Goal: Task Accomplishment & Management: Manage account settings

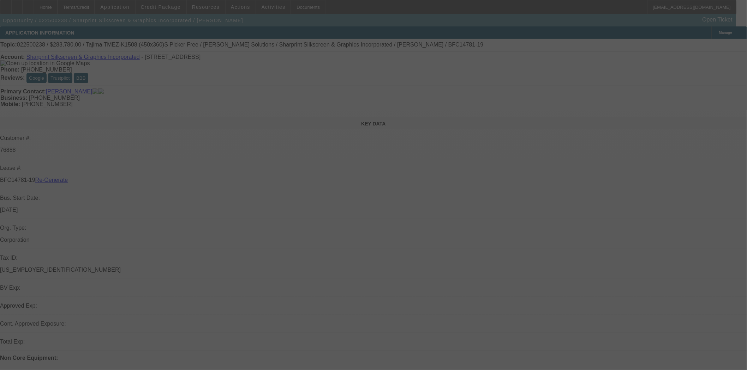
select select "4"
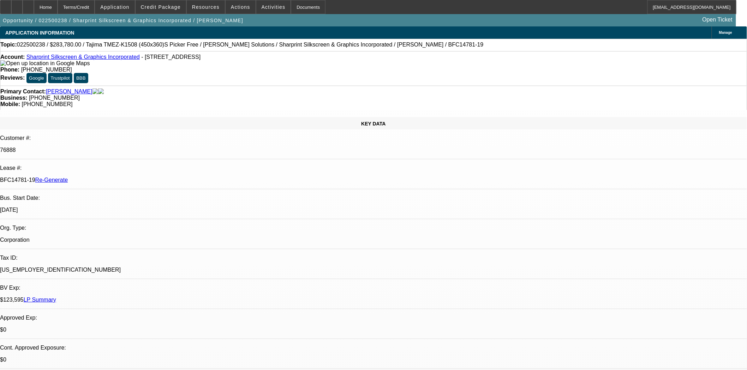
select select "0"
select select "0.1"
select select "1"
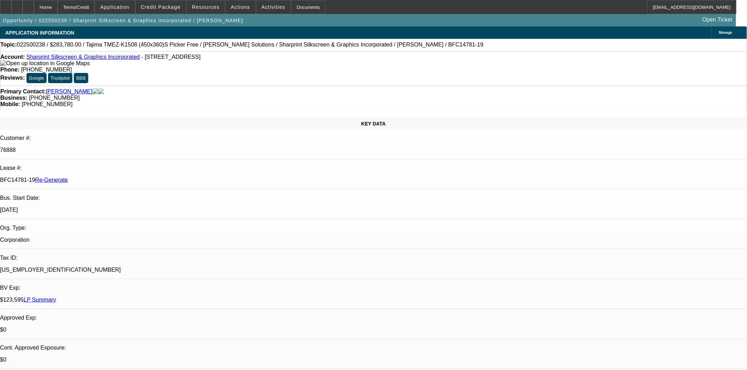
select select "4"
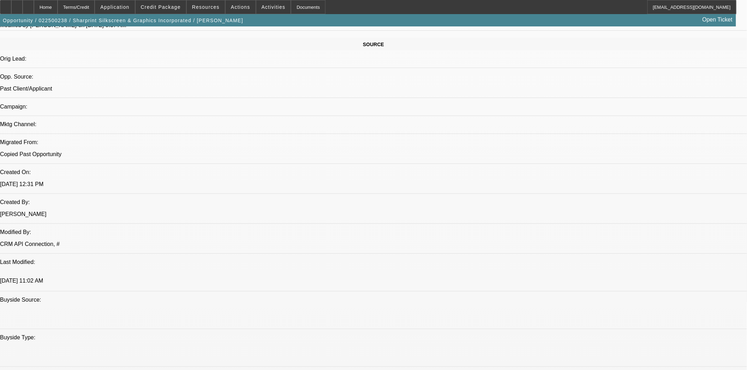
scroll to position [431, 0]
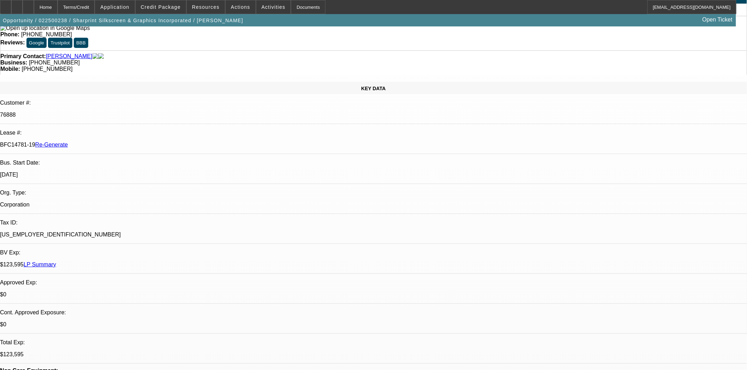
scroll to position [0, 0]
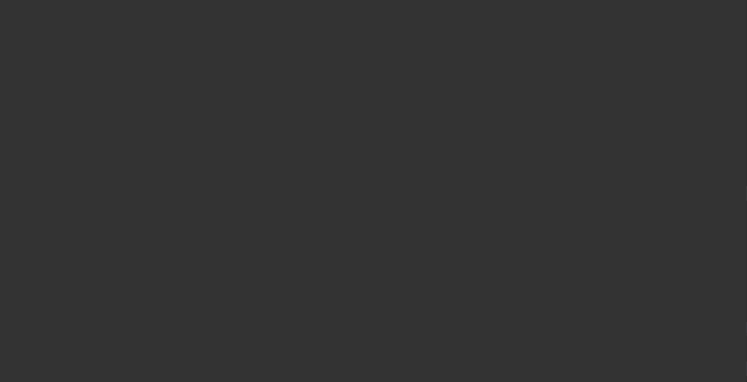
select select "4"
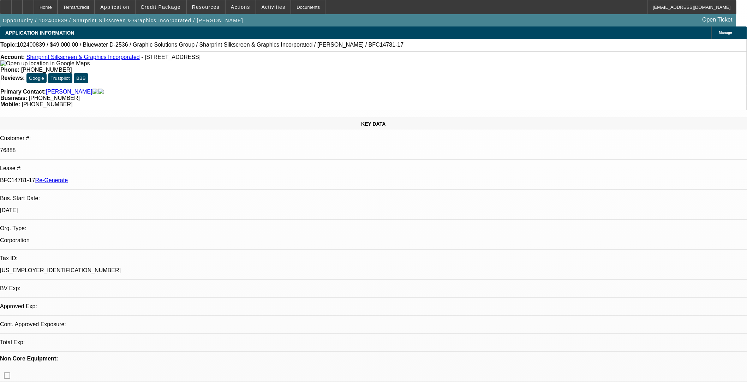
select select "0"
select select "0.1"
select select "4"
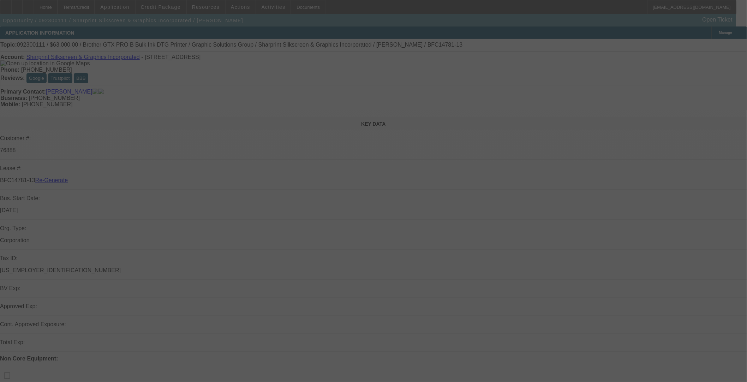
select select "4"
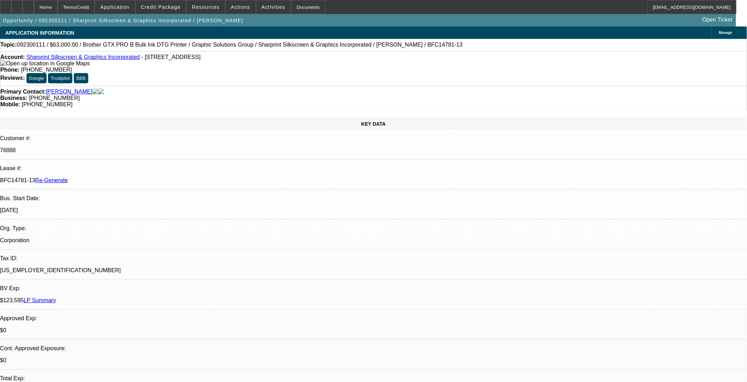
select select "0"
select select "0.1"
select select "4"
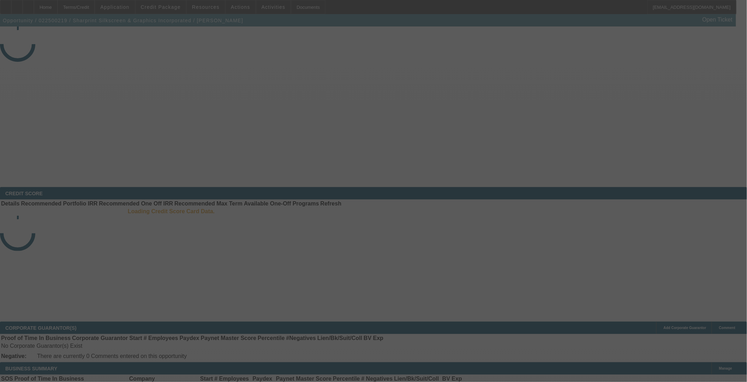
select select "4"
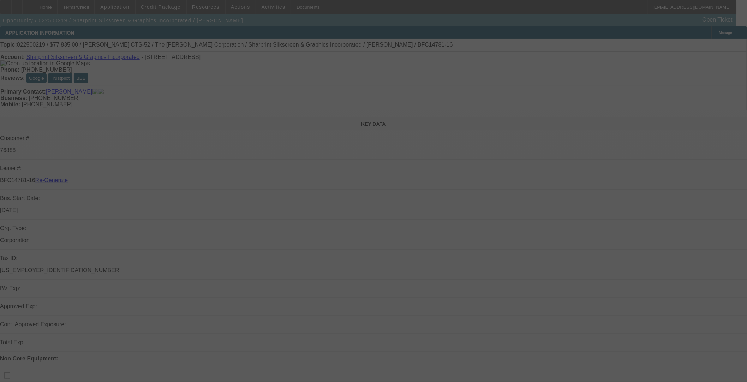
select select "0"
select select "0.1"
select select "4"
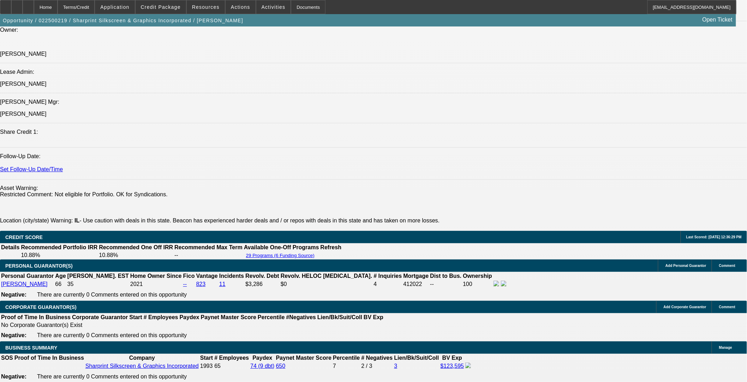
scroll to position [818, 0]
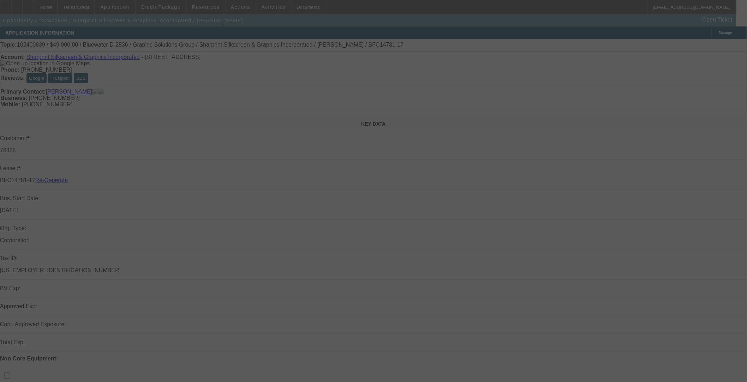
select select "4"
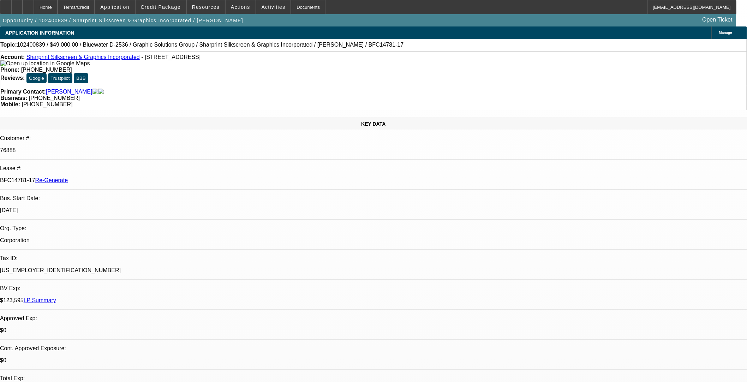
select select "0"
select select "0.1"
select select "4"
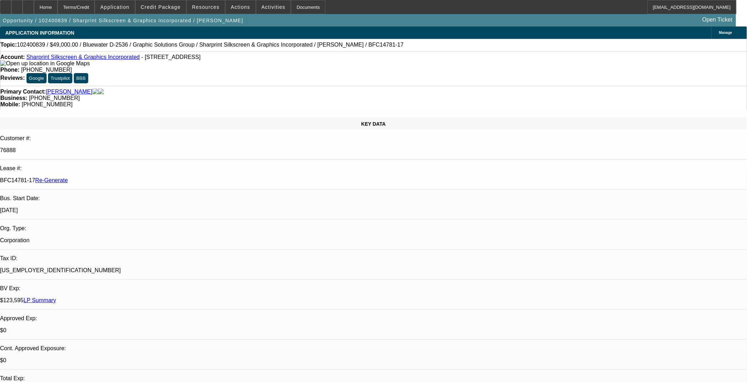
scroll to position [0, 0]
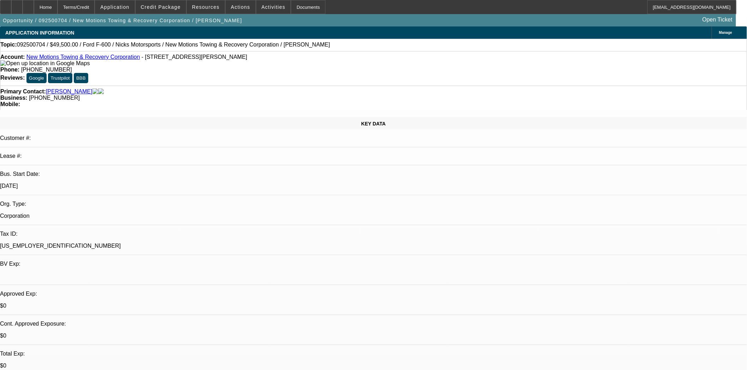
select select "0"
select select "0.1"
select select "4"
select select "0"
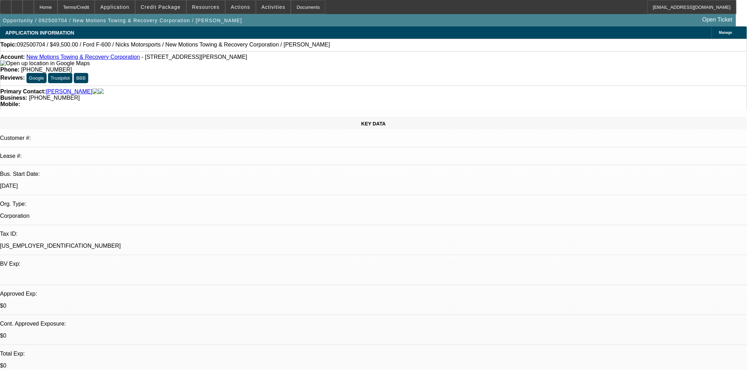
select select "0"
select select "0.1"
select select "4"
select select "0"
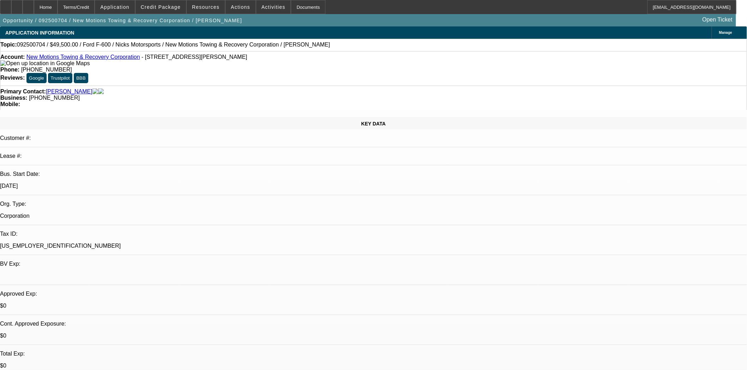
select select "3"
select select "0.1"
select select "4"
select select "0"
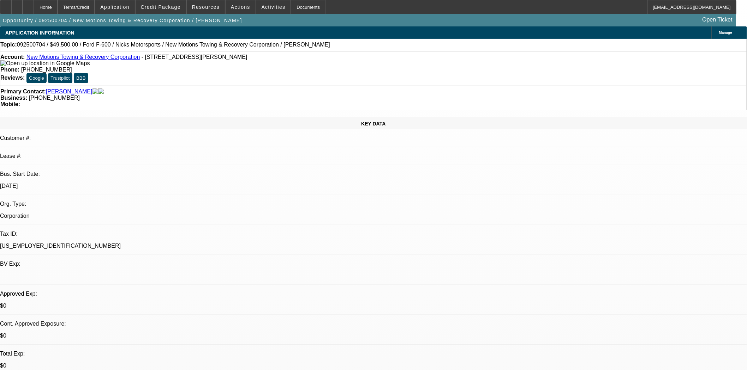
select select "0.1"
select select "4"
click at [9, 6] on div at bounding box center [5, 7] width 11 height 14
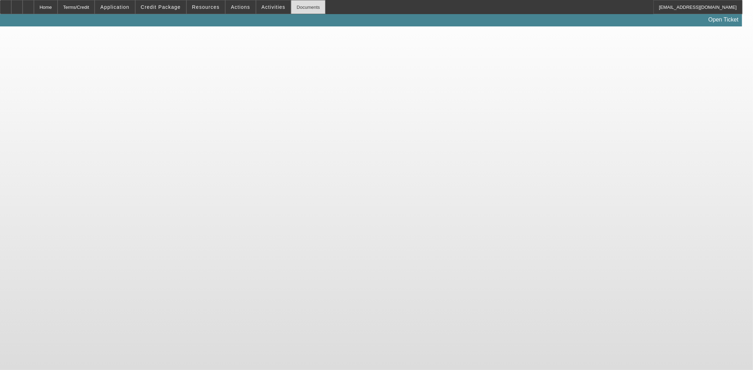
click at [291, 7] on div "Documents" at bounding box center [308, 7] width 35 height 14
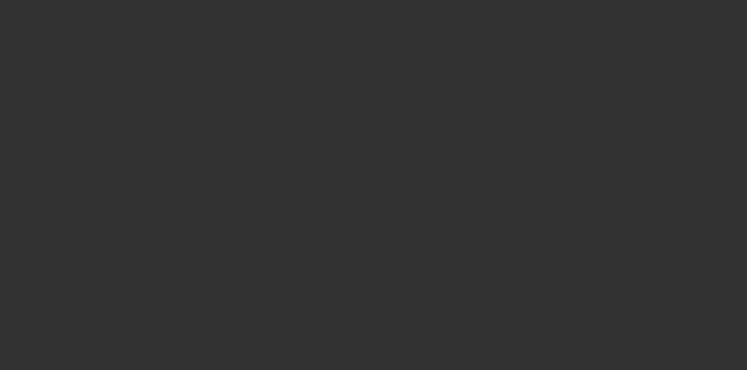
select select "4"
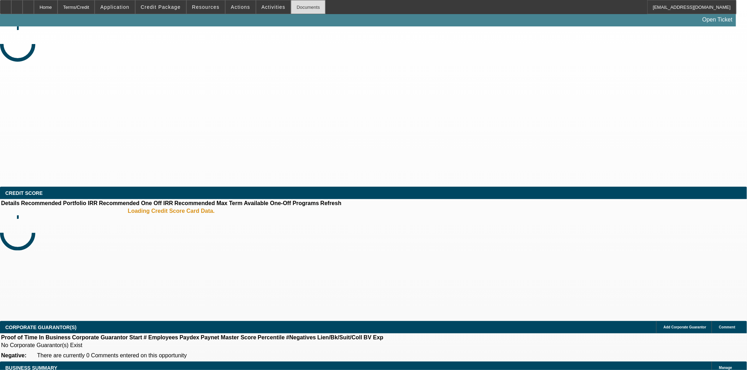
select select "0"
select select "0.1"
select select "4"
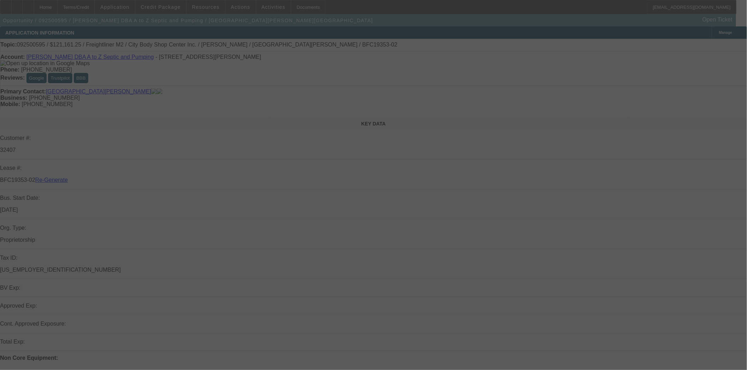
select select "3"
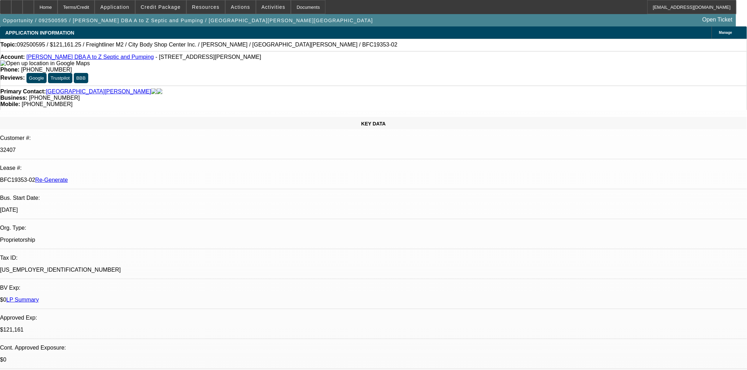
select select "0"
select select "6"
drag, startPoint x: 575, startPoint y: 80, endPoint x: 574, endPoint y: 105, distance: 24.7
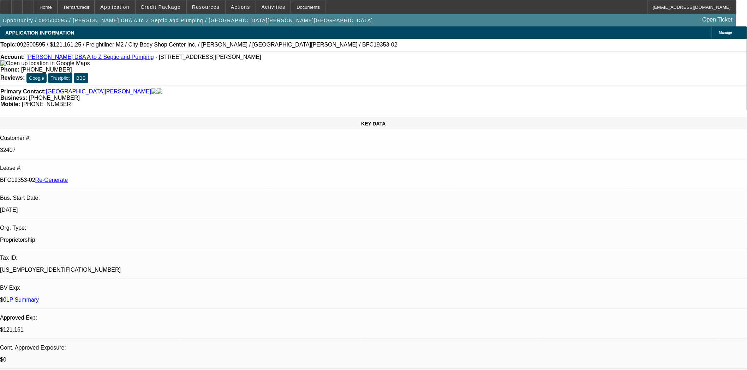
click at [556, 108] on mat-icon "reply" at bounding box center [554, 108] width 8 height 8
click at [591, 104] on mat-icon "reply" at bounding box center [590, 108] width 8 height 8
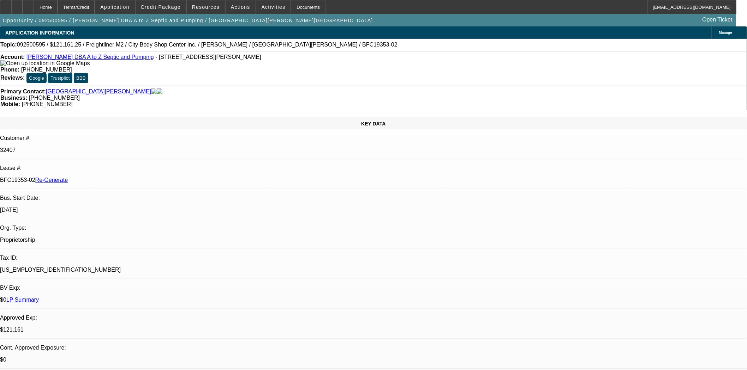
click at [170, 6] on span "Credit Package" at bounding box center [161, 7] width 40 height 6
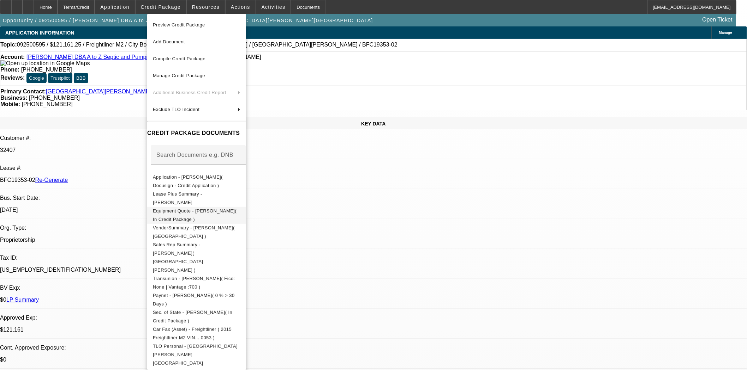
click at [182, 217] on span "Equipment Quote - Glen Henderson( In Credit Package )" at bounding box center [197, 215] width 88 height 17
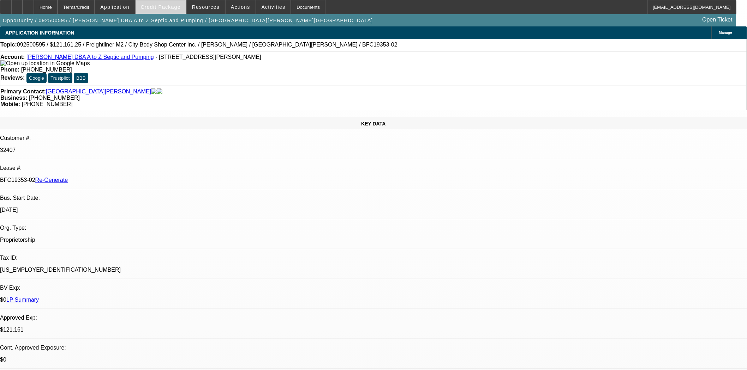
click at [171, 6] on span "Credit Package" at bounding box center [161, 7] width 40 height 6
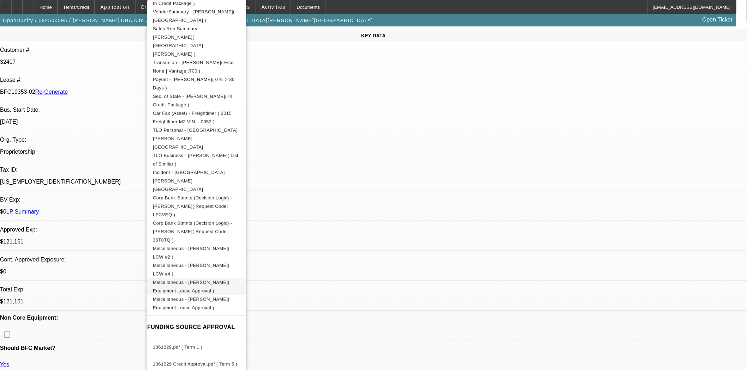
scroll to position [196, 0]
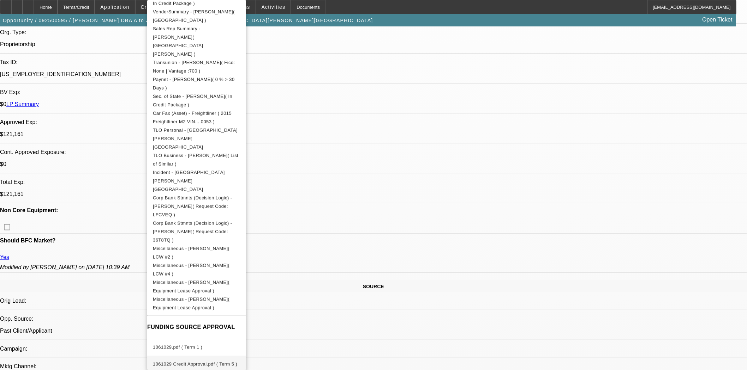
click at [216, 361] on span "1061029 Credit Approval.pdf ( Term 5 )" at bounding box center [197, 365] width 88 height 8
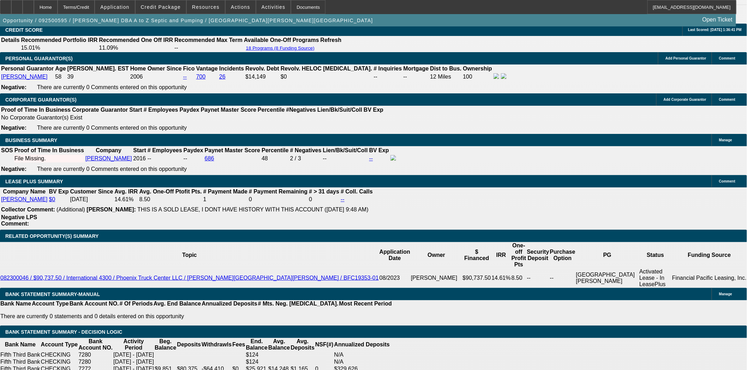
scroll to position [1215, 0]
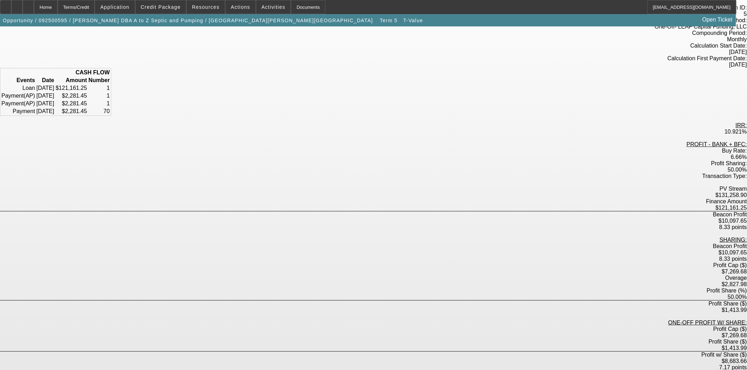
scroll to position [71, 0]
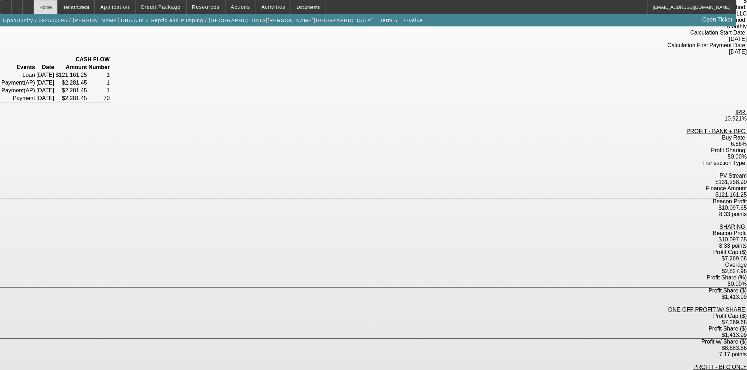
click at [58, 10] on div "Home" at bounding box center [46, 7] width 24 height 14
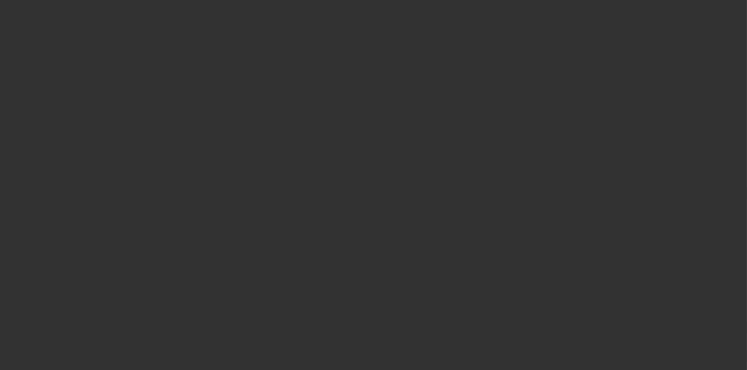
select select "3"
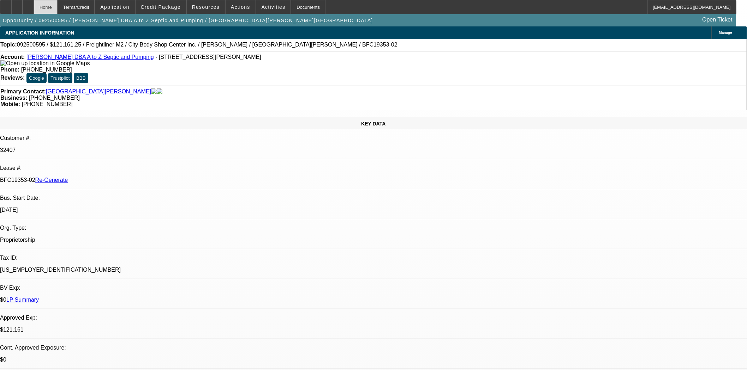
select select "0"
select select "6"
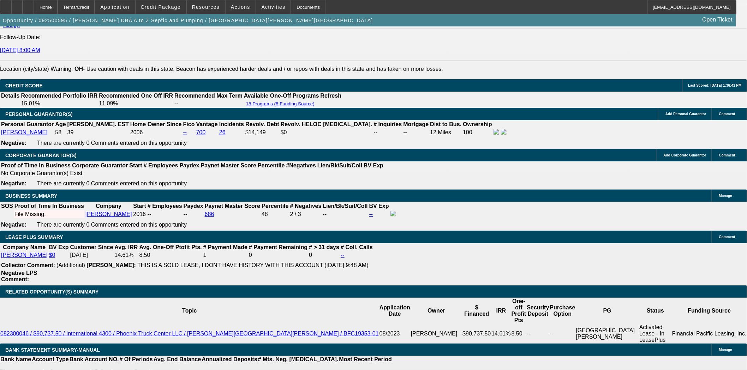
scroll to position [1070, 0]
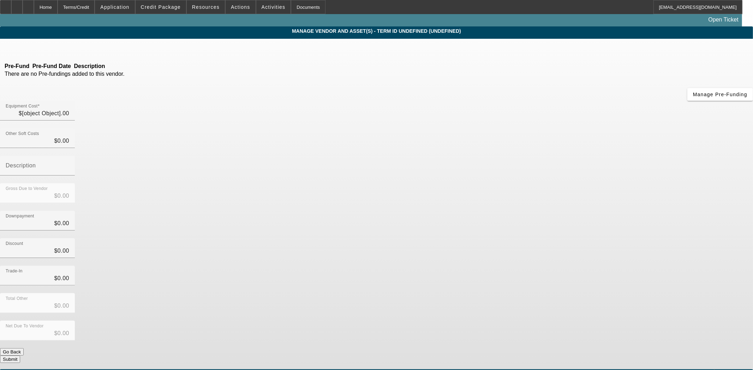
type input "$7,661.25"
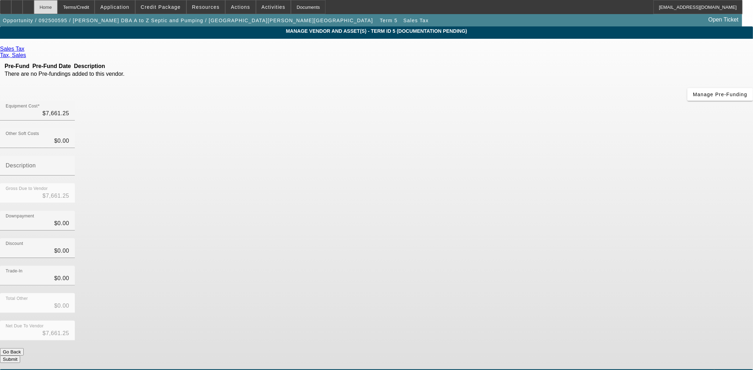
click at [58, 10] on div "Home" at bounding box center [46, 7] width 24 height 14
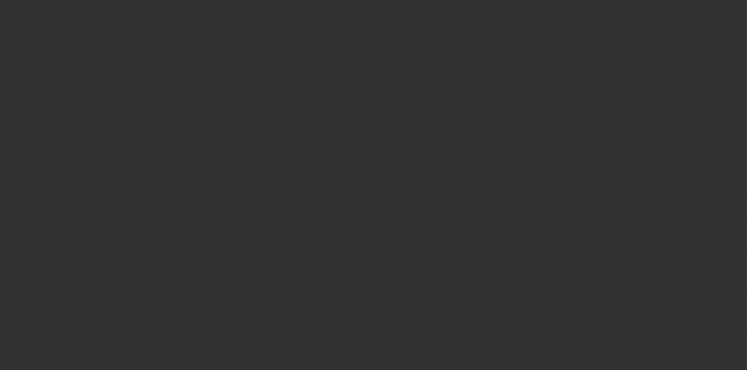
select select "3"
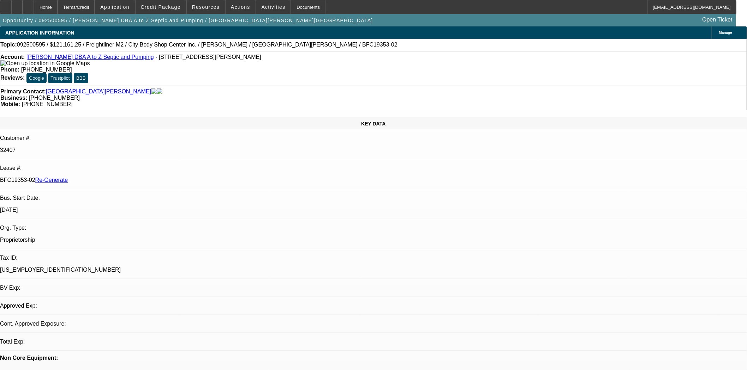
select select "0"
select select "6"
click at [294, 9] on div "Documents" at bounding box center [308, 7] width 35 height 14
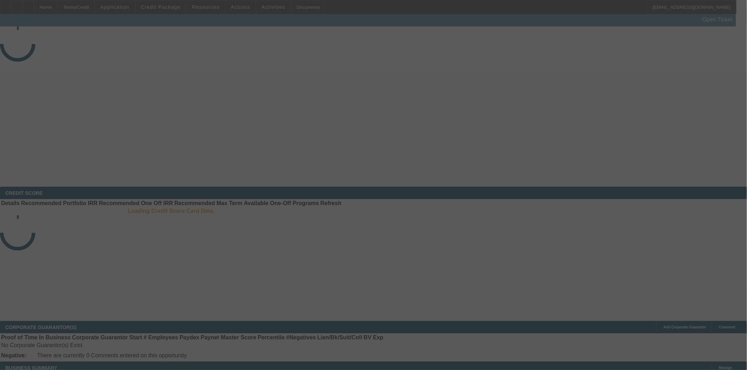
select select "4"
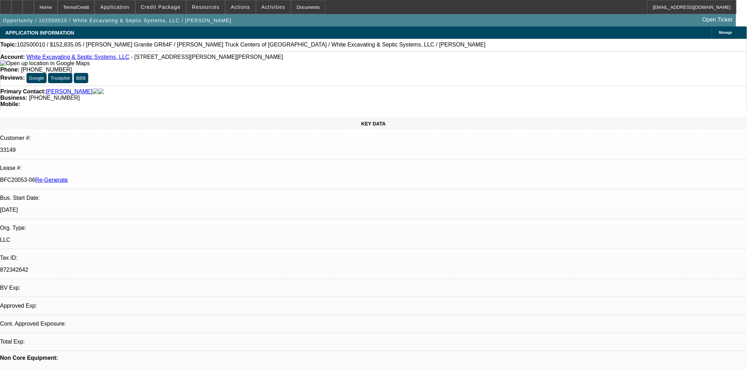
select select "0"
select select "6"
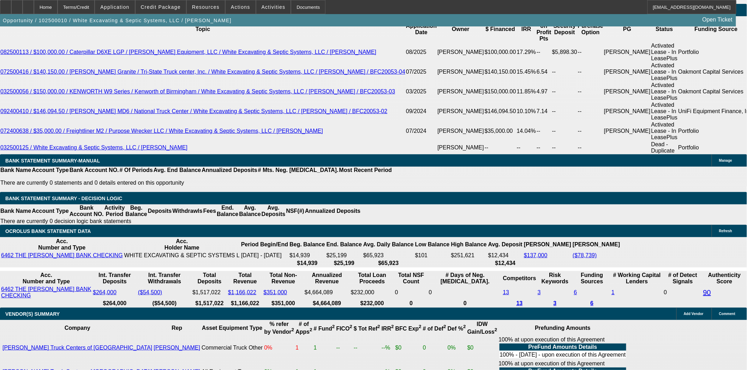
scroll to position [1254, 0]
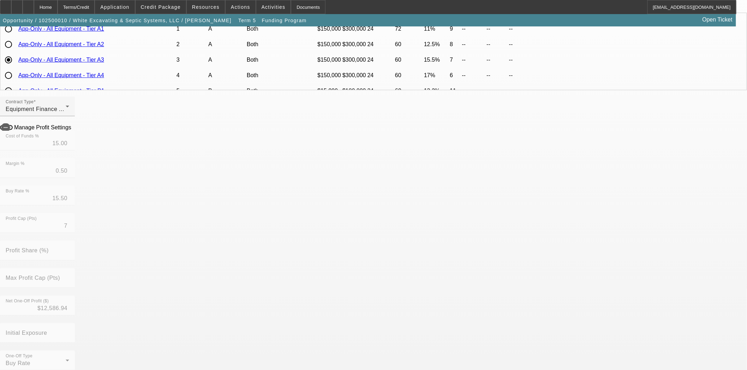
scroll to position [196, 0]
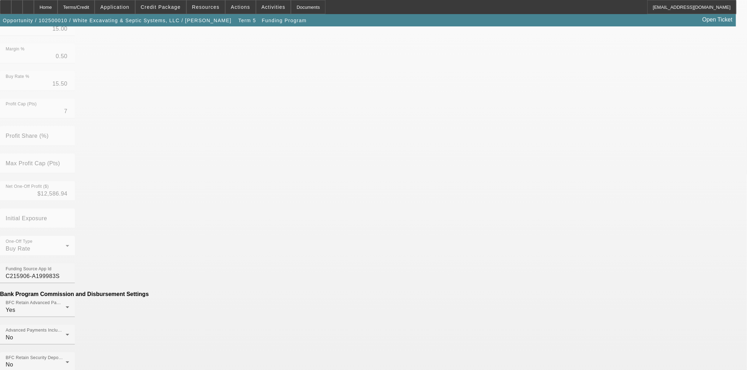
click at [295, 231] on mat-option "No" at bounding box center [322, 230] width 92 height 17
drag, startPoint x: 219, startPoint y: 270, endPoint x: 278, endPoint y: 278, distance: 59.1
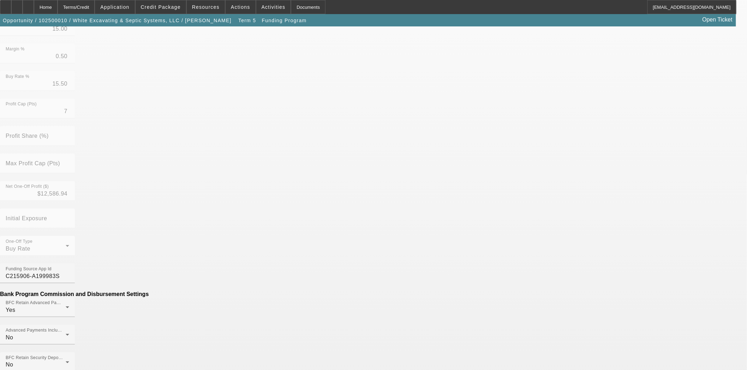
drag, startPoint x: 219, startPoint y: 275, endPoint x: 251, endPoint y: 280, distance: 32.5
type input "$200.00"
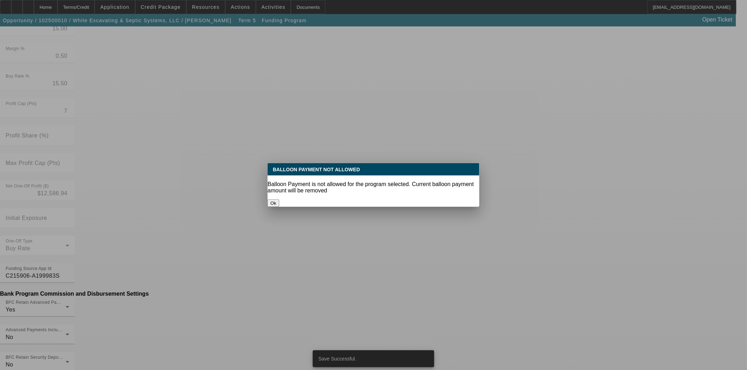
click at [279, 200] on button "Ok" at bounding box center [273, 203] width 12 height 7
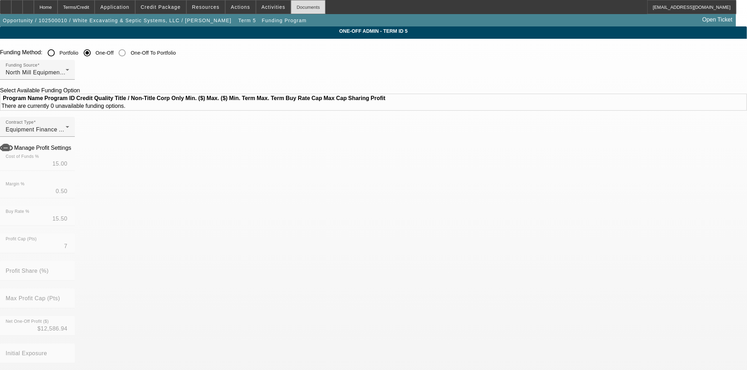
click at [300, 7] on div "Documents" at bounding box center [308, 7] width 35 height 14
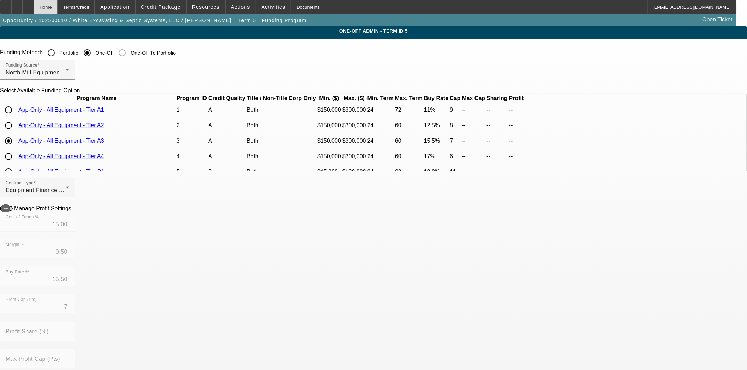
click at [58, 9] on div "Home" at bounding box center [46, 7] width 24 height 14
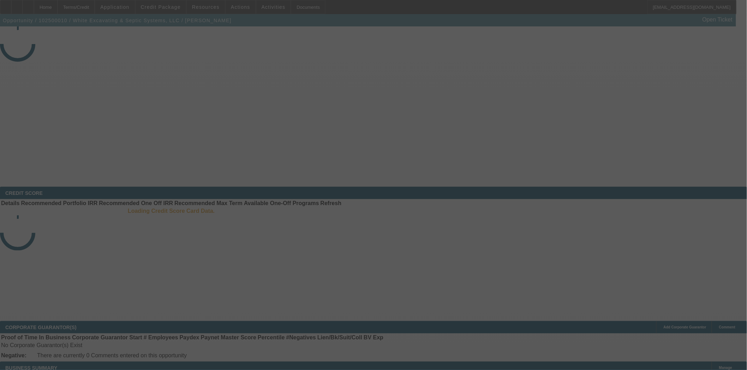
select select "4"
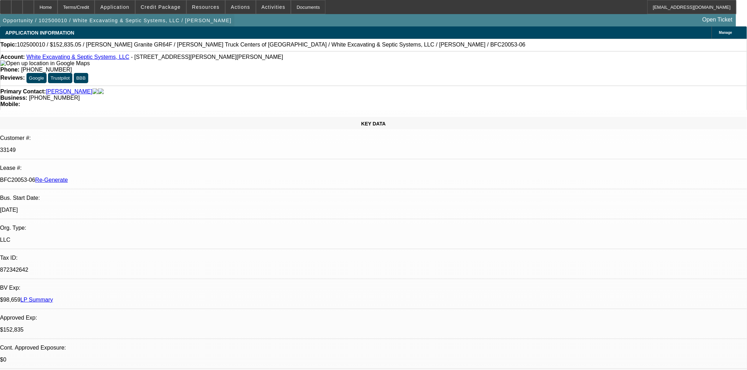
select select "0"
select select "6"
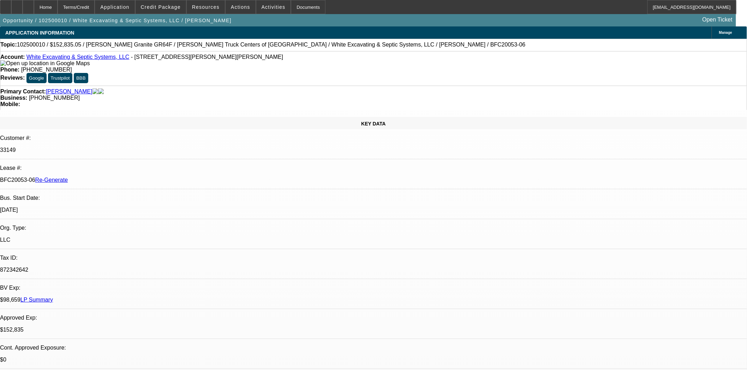
click at [261, 8] on span "Activities" at bounding box center [273, 7] width 24 height 6
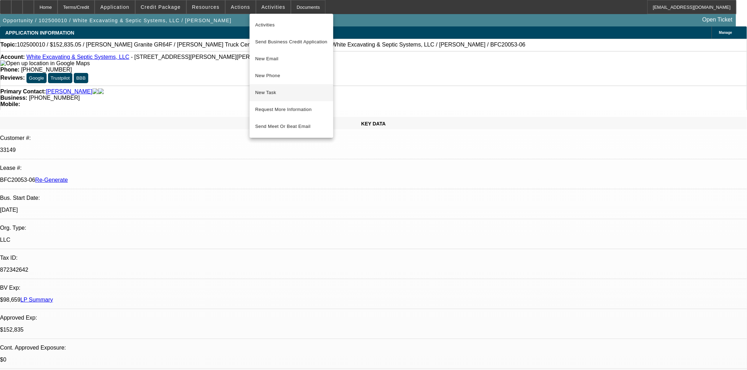
click at [267, 92] on span "New Task" at bounding box center [291, 93] width 72 height 8
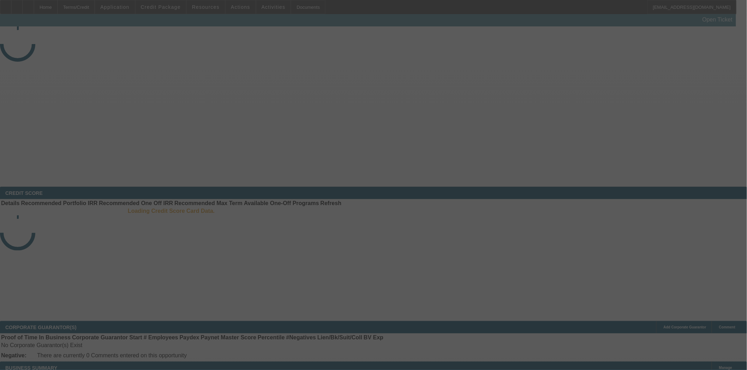
select select "3"
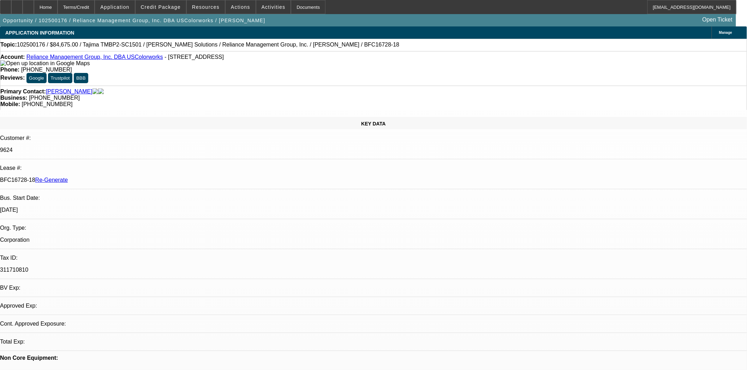
select select "0"
select select "2"
select select "0"
select select "6"
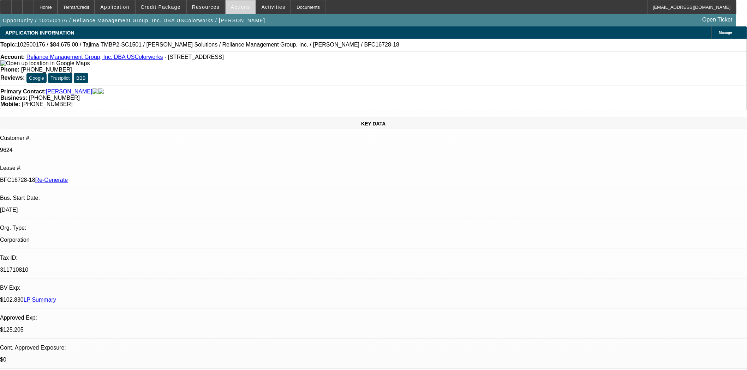
click at [231, 6] on span "Actions" at bounding box center [240, 7] width 19 height 6
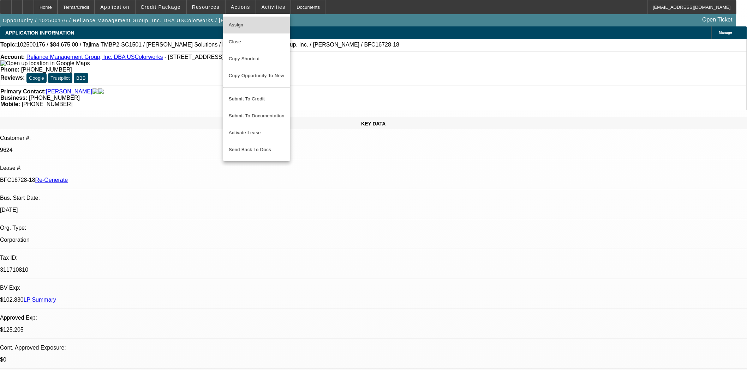
click at [237, 23] on span "Assign" at bounding box center [257, 25] width 56 height 8
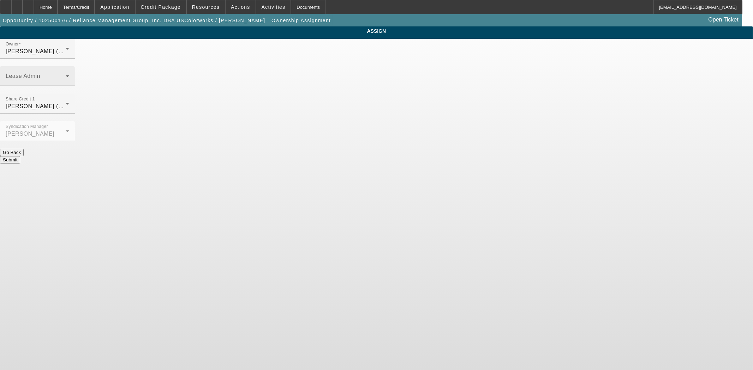
click at [66, 75] on span at bounding box center [36, 79] width 60 height 8
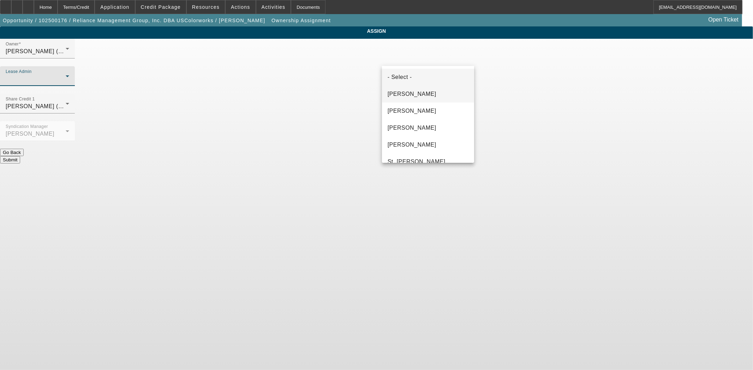
click at [401, 91] on span "[PERSON_NAME]" at bounding box center [411, 94] width 49 height 8
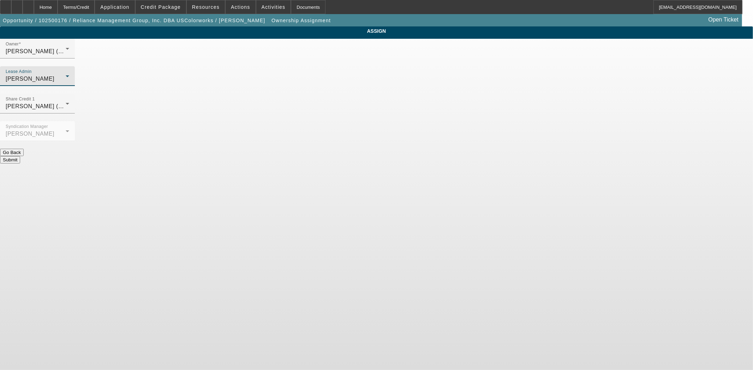
click at [20, 156] on button "Submit" at bounding box center [10, 159] width 20 height 7
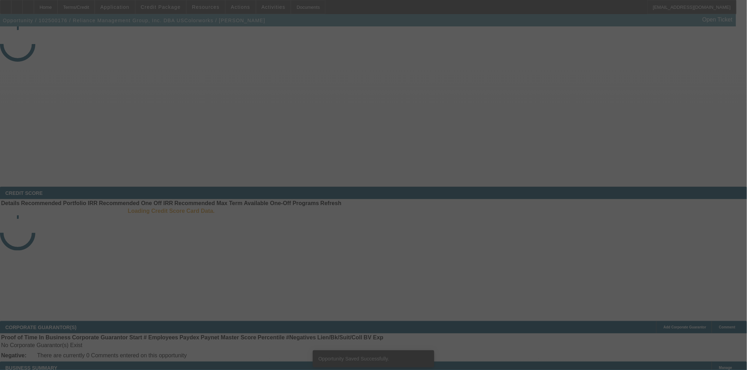
select select "3"
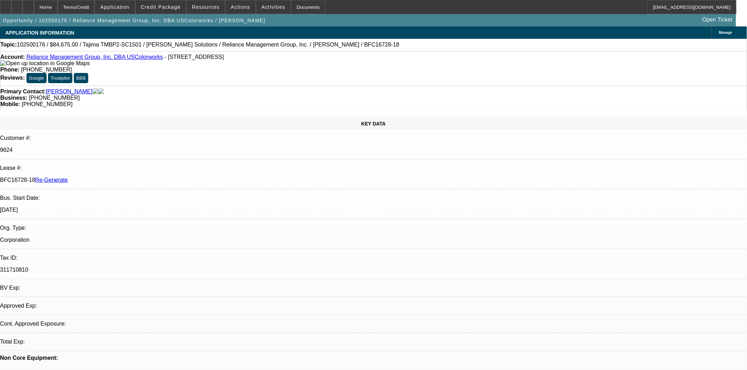
select select "0"
select select "2"
select select "0"
select select "6"
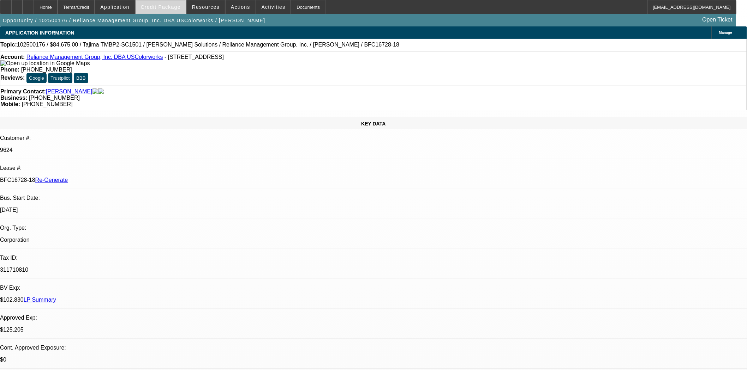
click at [174, 9] on span "Credit Package" at bounding box center [161, 7] width 40 height 6
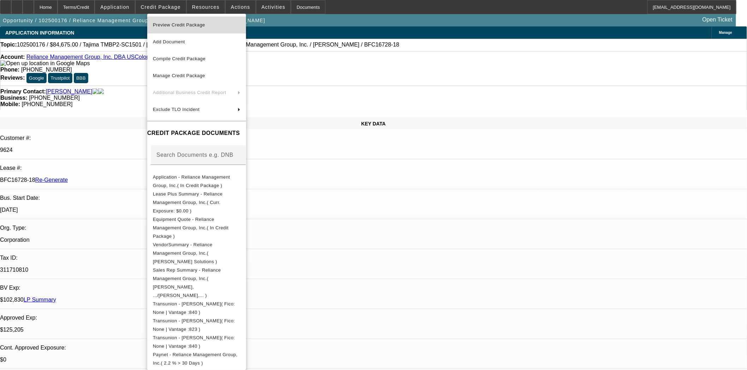
click at [175, 24] on span "Preview Credit Package" at bounding box center [179, 24] width 52 height 5
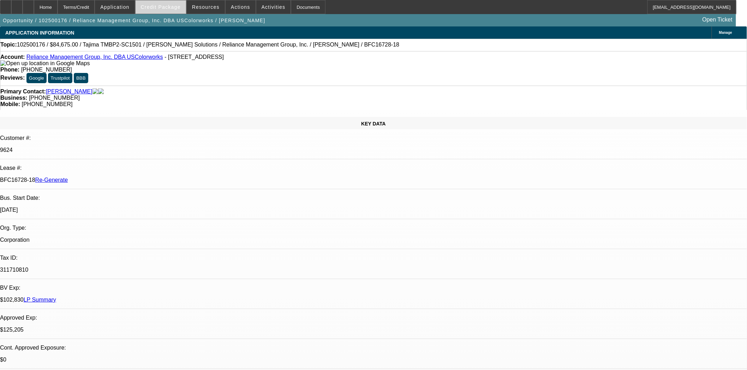
click at [167, 3] on span at bounding box center [160, 7] width 50 height 17
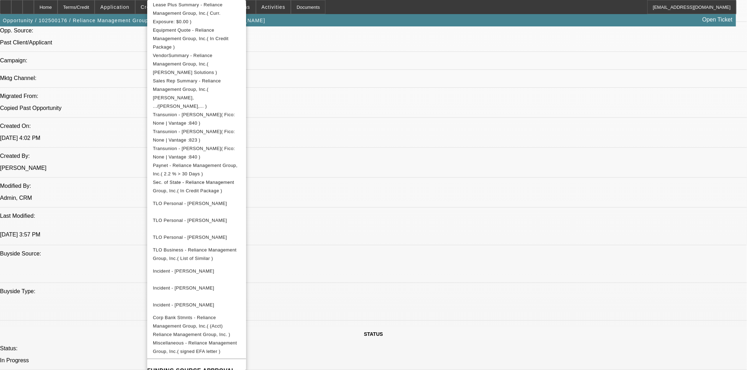
scroll to position [588, 0]
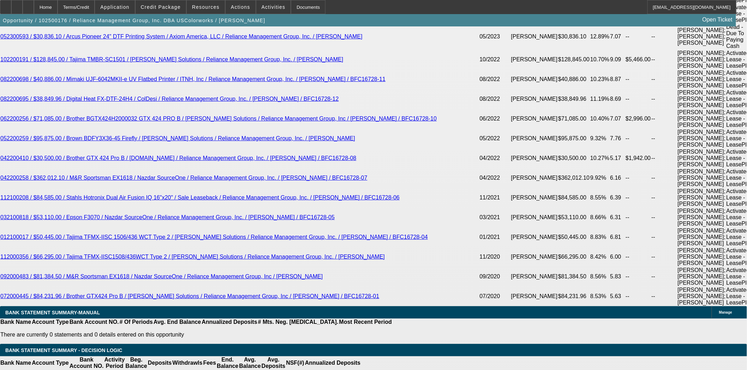
scroll to position [1450, 0]
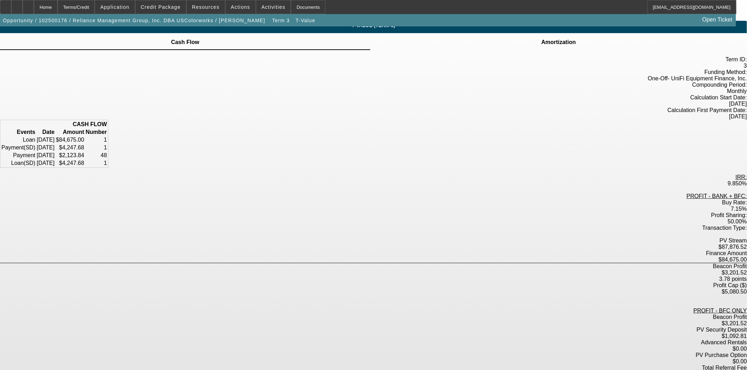
scroll to position [7, 0]
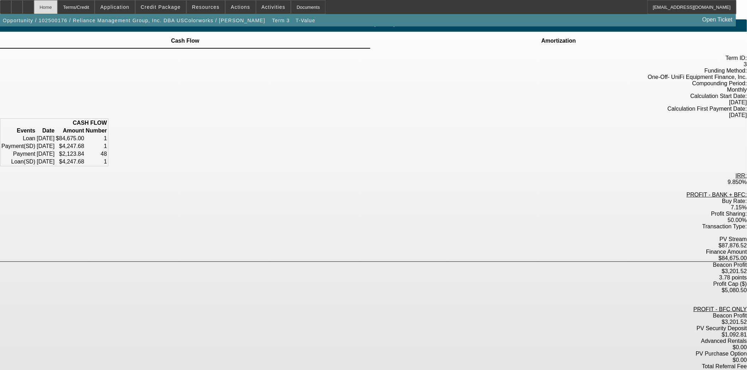
click at [57, 8] on div "Home" at bounding box center [46, 7] width 24 height 14
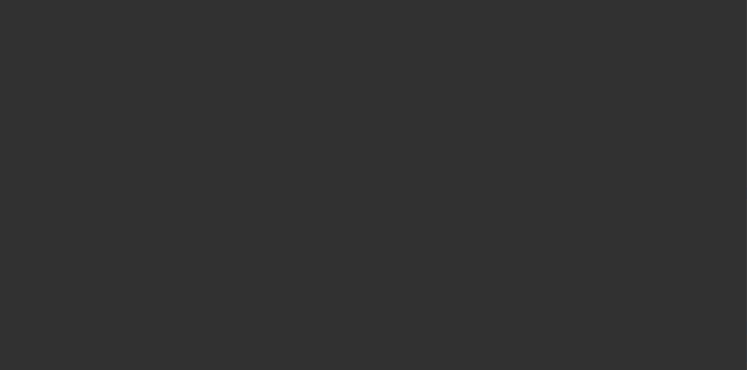
select select "3"
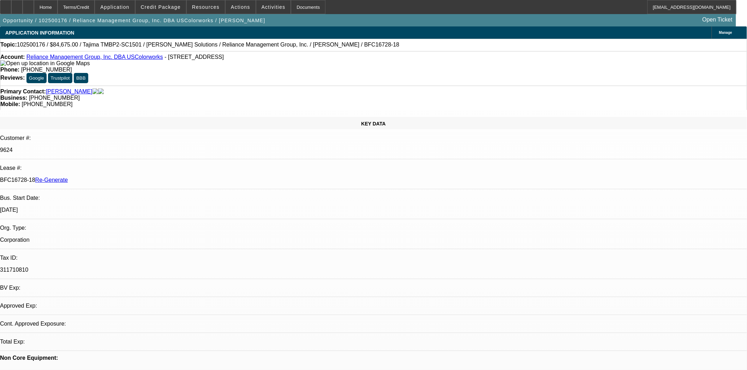
select select "0"
select select "2"
select select "0"
select select "6"
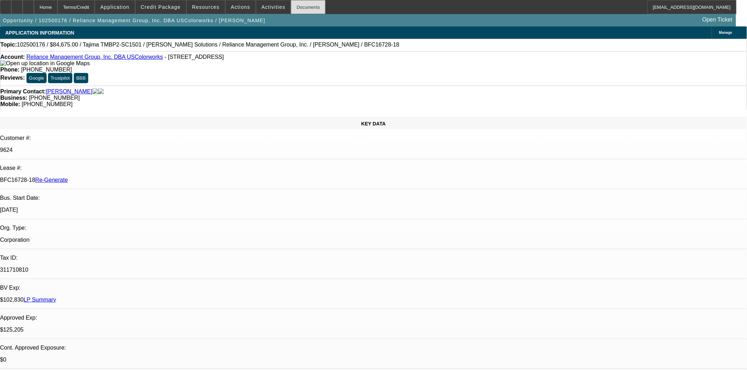
click at [298, 7] on div "Documents" at bounding box center [308, 7] width 35 height 14
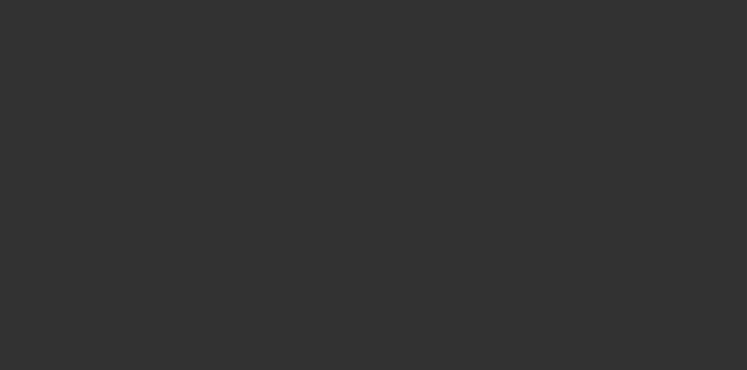
select select "3"
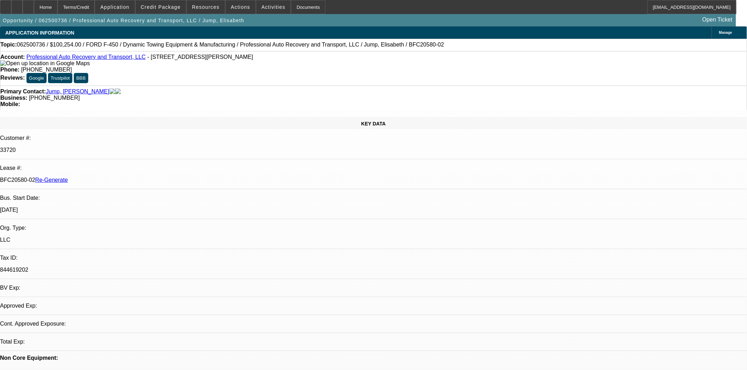
select select "0"
select select "6"
click at [177, 3] on span at bounding box center [160, 7] width 50 height 17
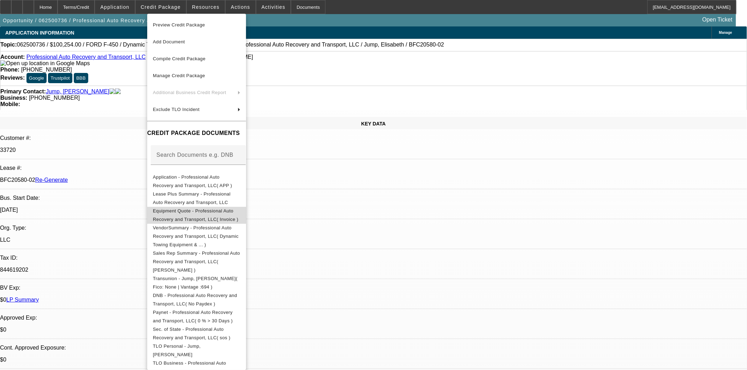
click at [192, 218] on button "Equipment Quote - Professional Auto Recovery and Transport, LLC( Invoice )" at bounding box center [196, 215] width 99 height 17
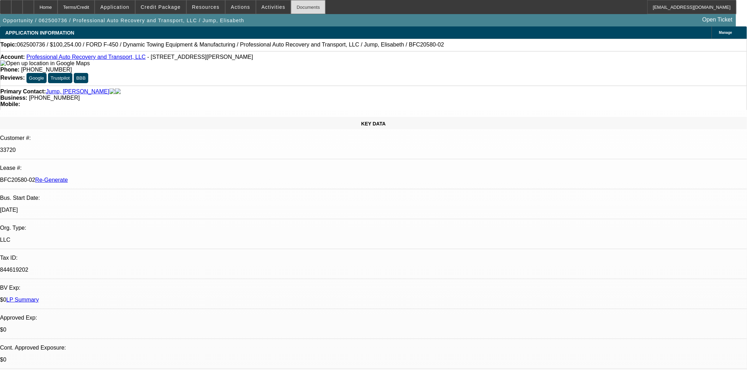
click at [301, 9] on div "Documents" at bounding box center [308, 7] width 35 height 14
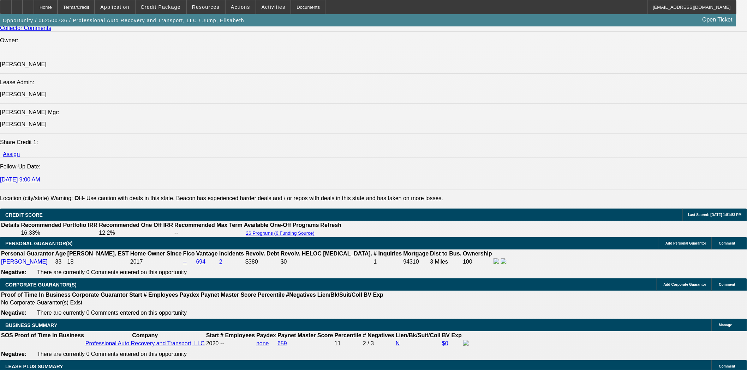
scroll to position [980, 0]
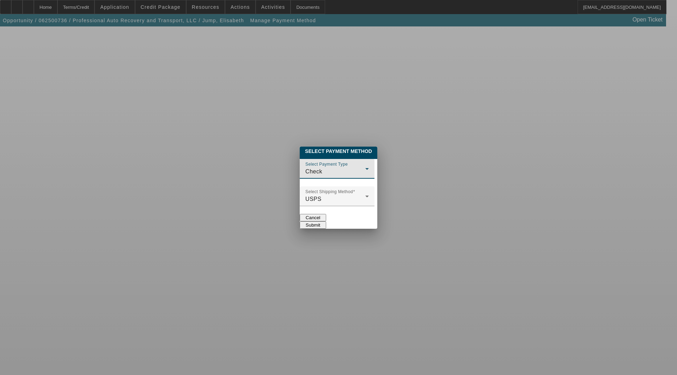
click at [306, 168] on div "Check" at bounding box center [336, 172] width 60 height 8
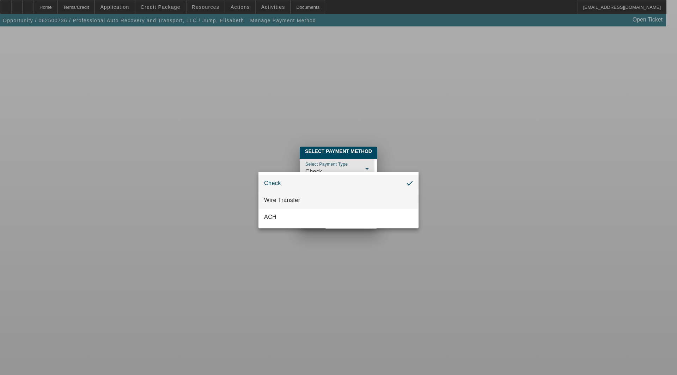
click at [289, 195] on mat-option "Wire Transfer" at bounding box center [339, 200] width 160 height 17
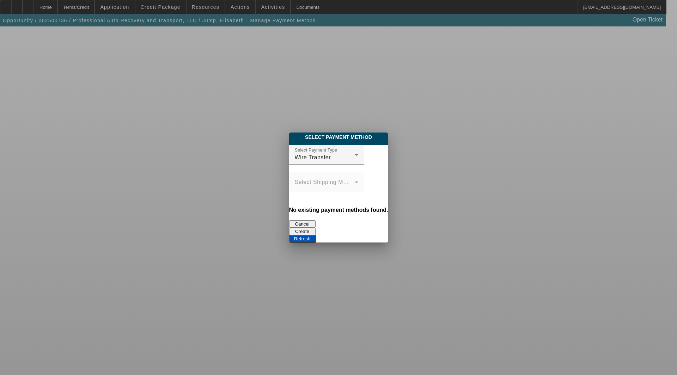
click at [316, 235] on button "Refresh" at bounding box center [302, 238] width 26 height 7
click at [289, 221] on button "Cancel" at bounding box center [302, 224] width 26 height 7
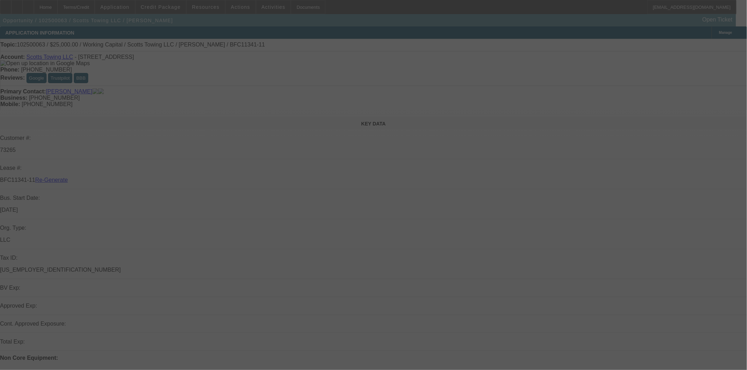
select select "4"
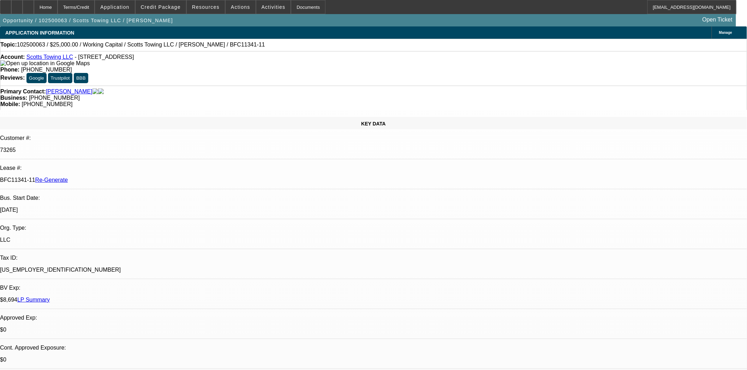
select select "0"
select select "2"
select select "0"
select select "6"
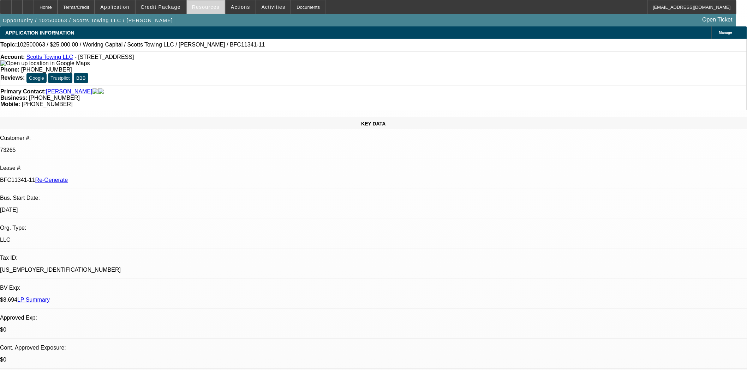
click at [205, 12] on span at bounding box center [206, 7] width 38 height 17
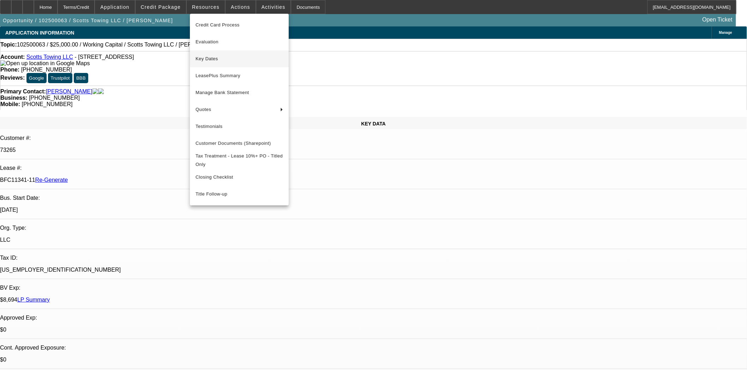
click at [199, 60] on span "Key Dates" at bounding box center [239, 59] width 88 height 8
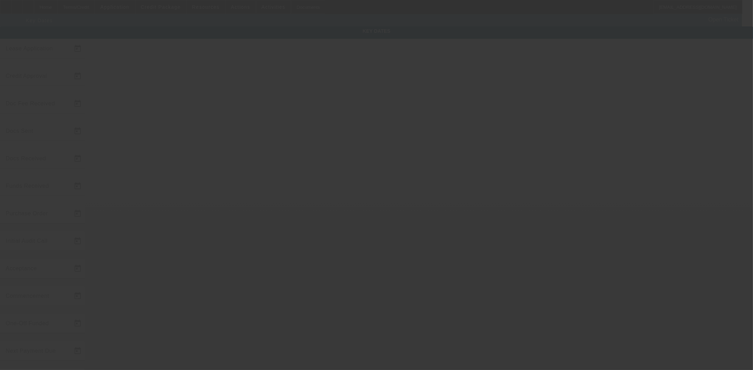
type input "10/2/2025"
type input "10/3/2025"
type input "[DATE]"
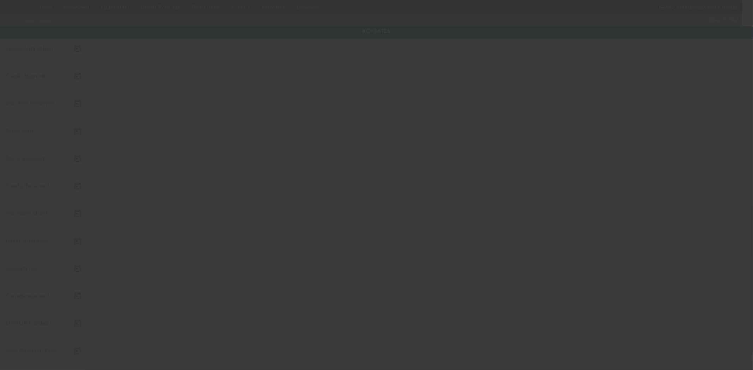
type input "[DATE]"
type input "11/1/2025"
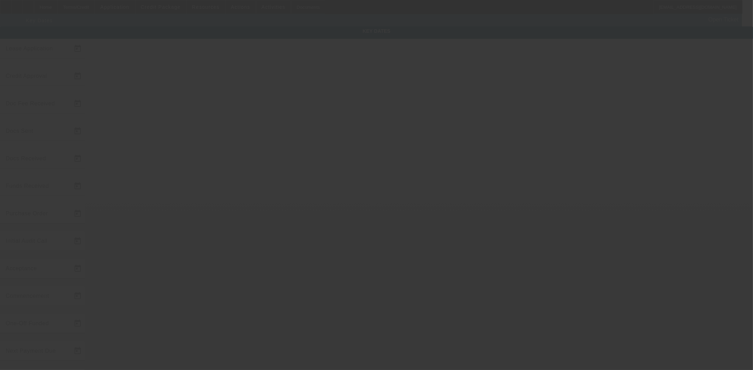
type input "12/1/2025"
type input "[DATE]"
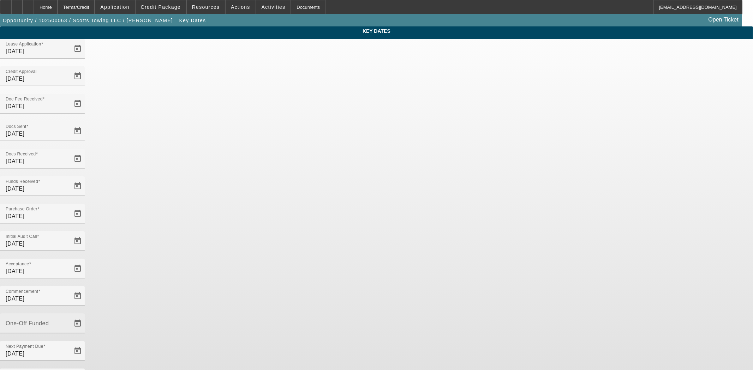
click at [69, 314] on div "One-Off Funded" at bounding box center [38, 324] width 64 height 20
type input "10/8/2025"
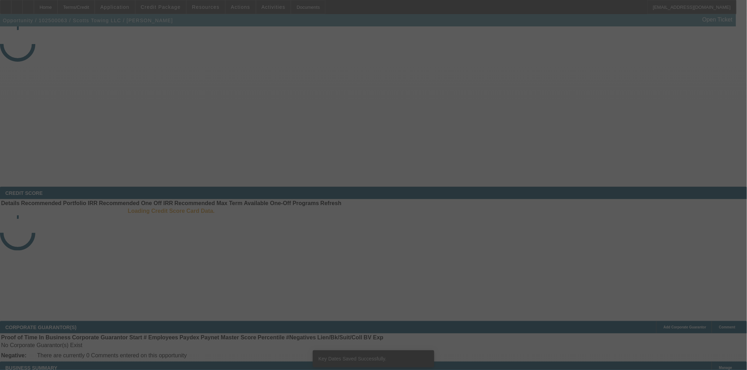
select select "4"
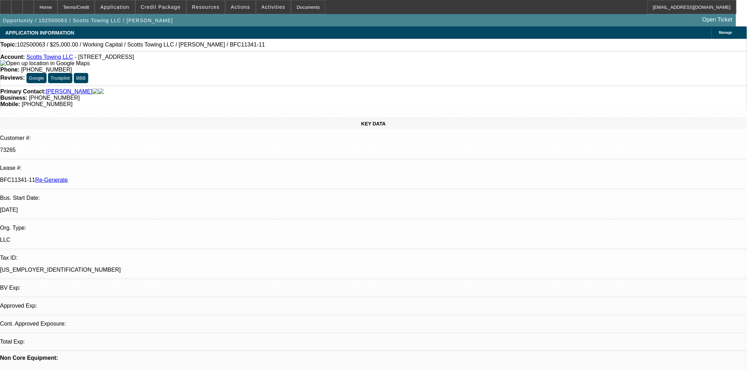
select select "0"
select select "2"
select select "0"
select select "6"
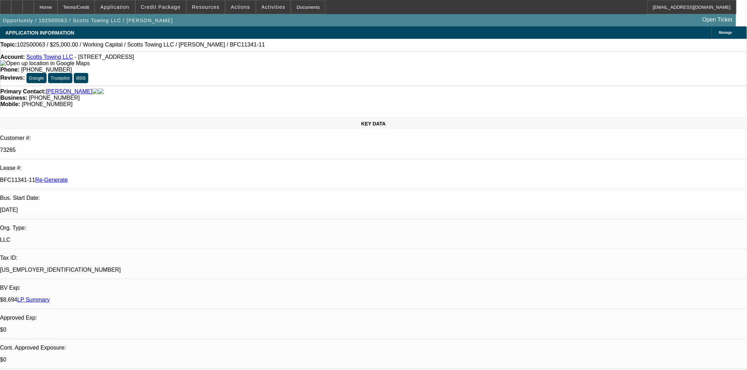
click at [593, 12] on div "Home Terms/Credit Application Credit Package Resources Actions Activities Docum…" at bounding box center [368, 7] width 736 height 14
click at [295, 7] on div "Documents" at bounding box center [308, 7] width 35 height 14
click at [292, 5] on div "Documents" at bounding box center [308, 7] width 35 height 14
click at [293, 13] on div "Documents" at bounding box center [308, 7] width 35 height 14
click at [243, 10] on span at bounding box center [240, 7] width 30 height 17
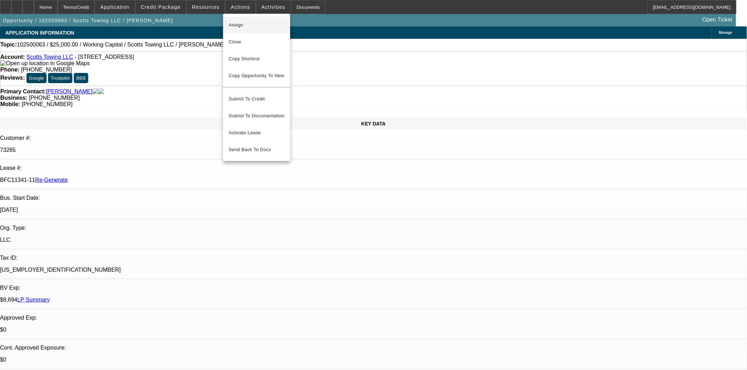
click at [240, 26] on span "Assign" at bounding box center [257, 25] width 56 height 8
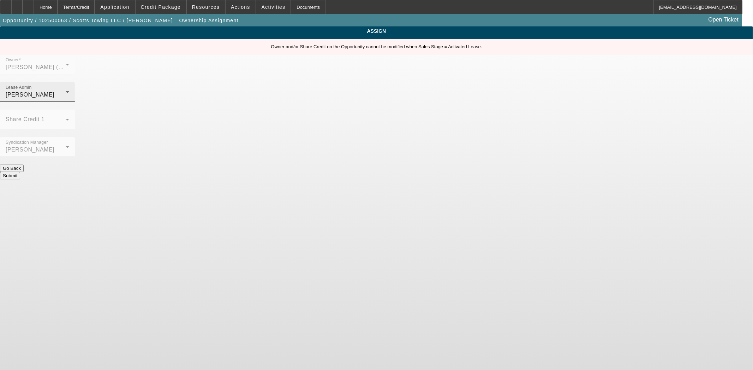
click at [66, 91] on div "[PERSON_NAME]" at bounding box center [36, 95] width 60 height 8
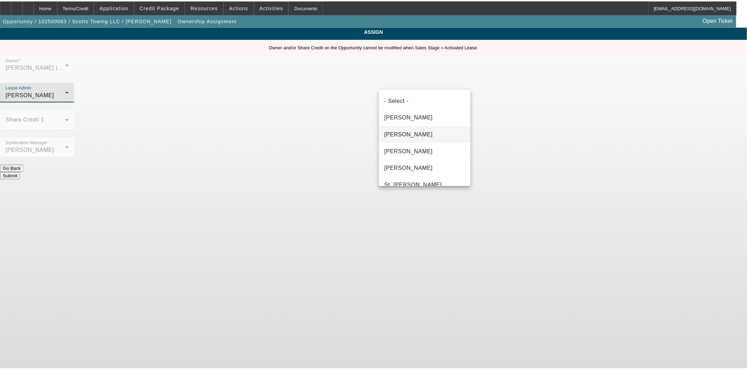
scroll to position [41, 0]
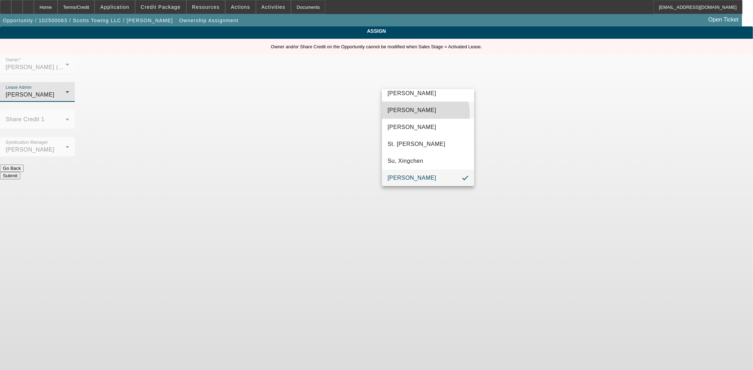
click at [422, 114] on span "[PERSON_NAME]" at bounding box center [411, 110] width 49 height 8
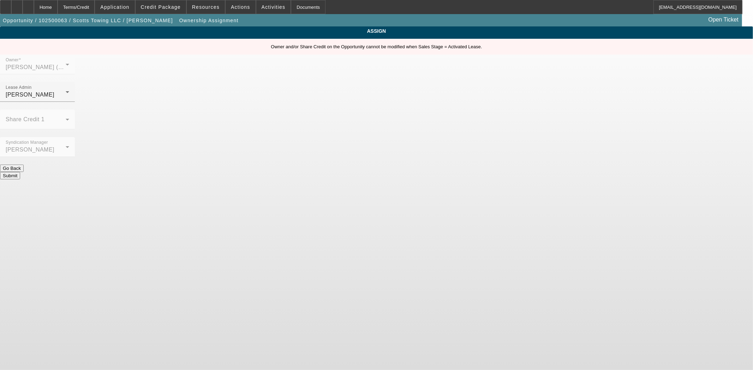
click at [20, 172] on button "Submit" at bounding box center [10, 175] width 20 height 7
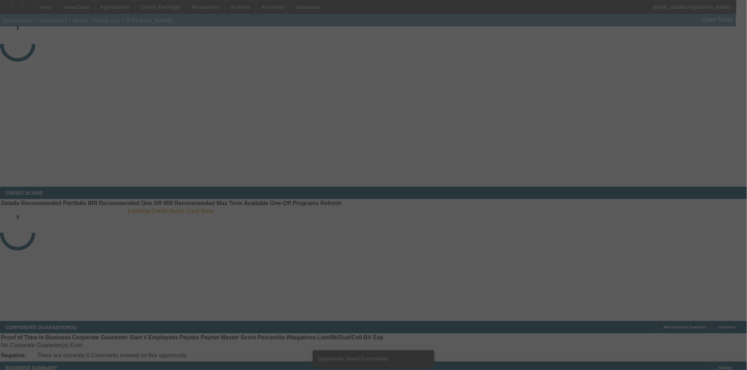
select select "4"
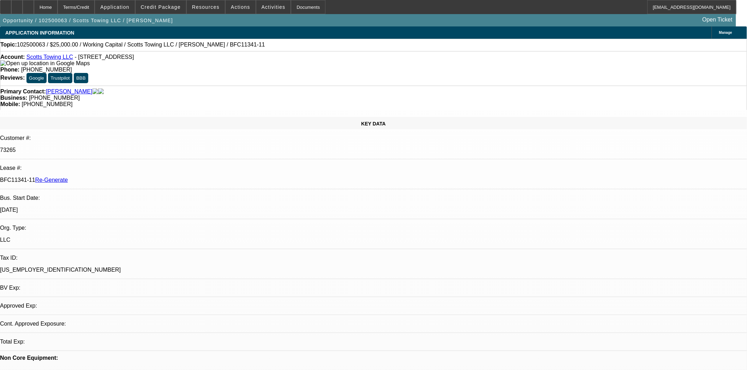
select select "0"
select select "2"
select select "0"
select select "6"
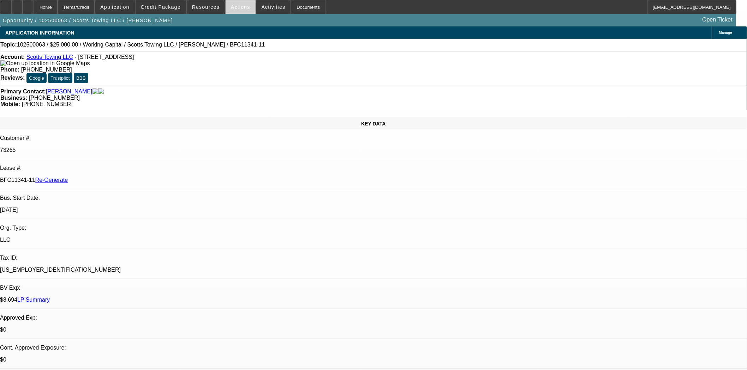
click at [236, 10] on span at bounding box center [240, 7] width 30 height 17
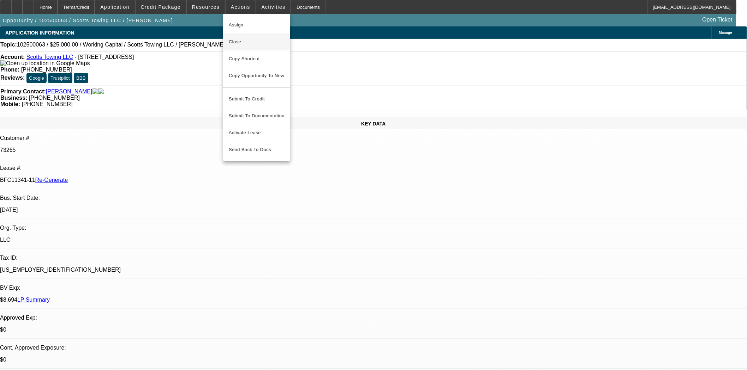
click at [234, 40] on span "Close" at bounding box center [257, 42] width 56 height 8
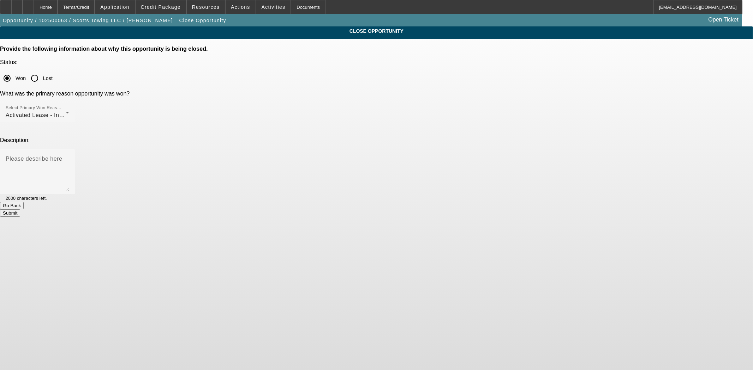
click at [20, 210] on button "Submit" at bounding box center [10, 213] width 20 height 7
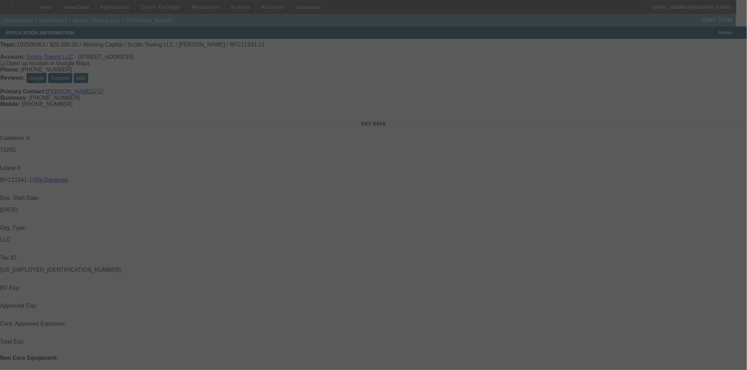
select select "4"
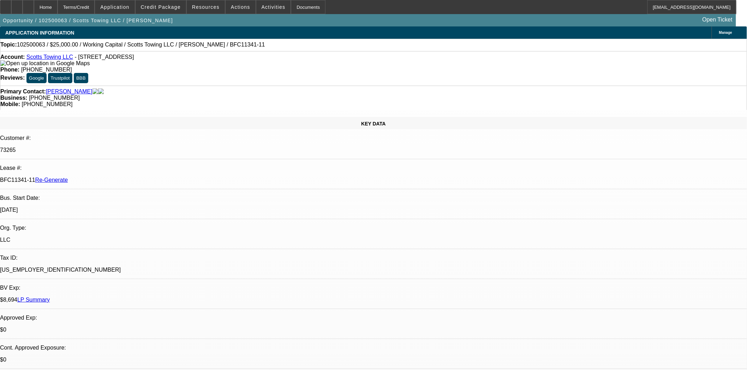
select select "0"
select select "2"
select select "0"
select select "6"
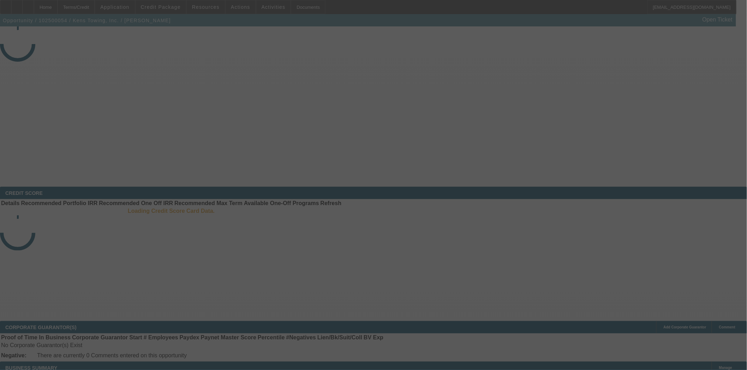
select select "3"
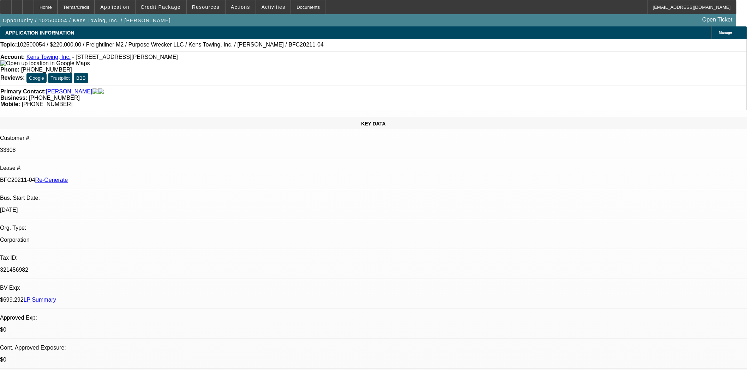
select select "0"
select select "2"
select select "0"
select select "6"
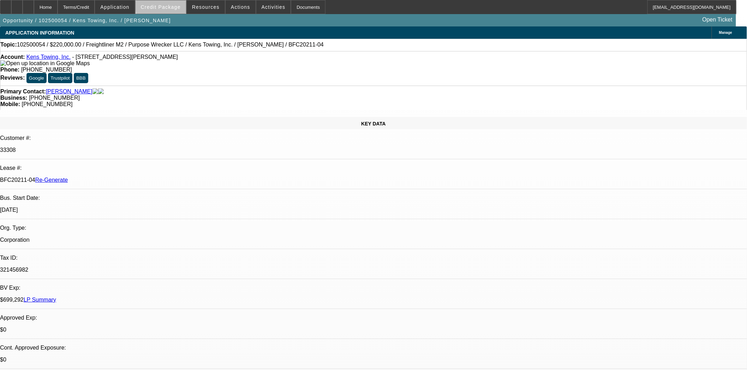
click at [181, 4] on span at bounding box center [160, 7] width 50 height 17
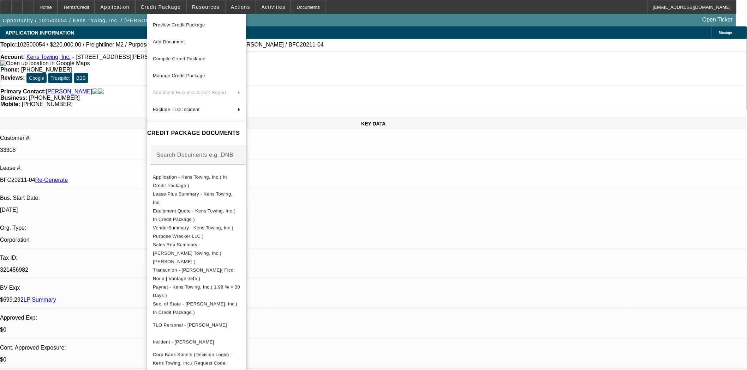
click at [181, 21] on span "Preview Credit Package" at bounding box center [197, 25] width 88 height 8
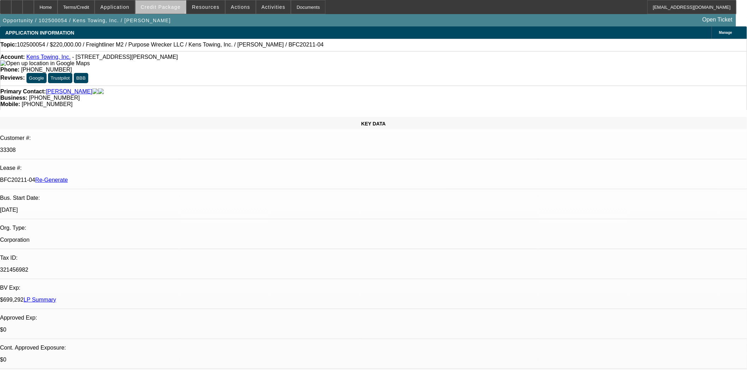
click at [172, 8] on span "Credit Package" at bounding box center [161, 7] width 40 height 6
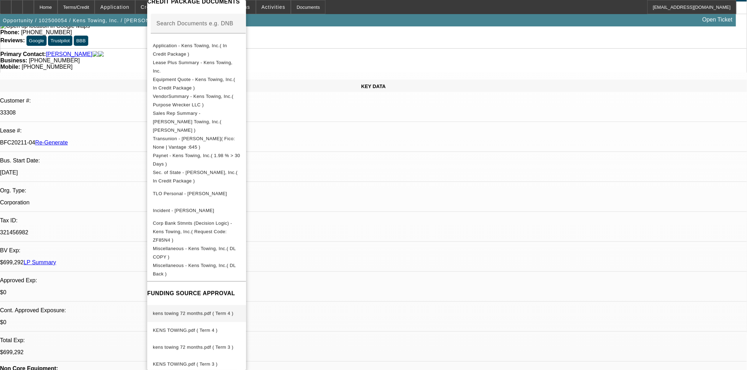
scroll to position [196, 0]
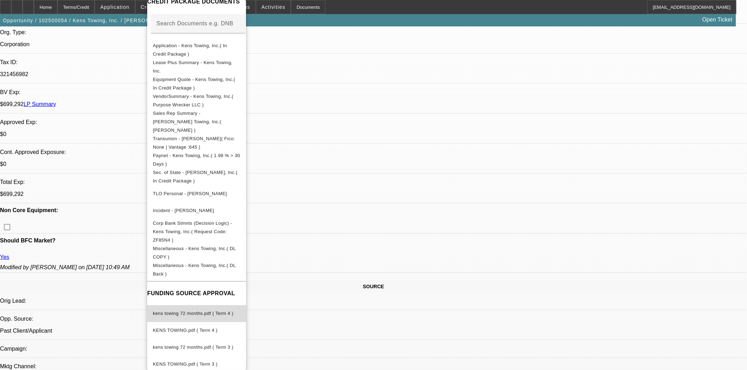
click at [200, 311] on span "kens towing 72 months.pdf ( Term 4 )" at bounding box center [193, 313] width 80 height 5
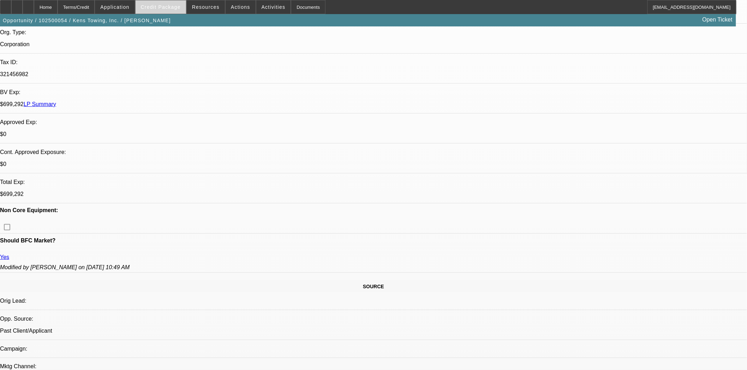
click at [147, 7] on span at bounding box center [160, 7] width 50 height 17
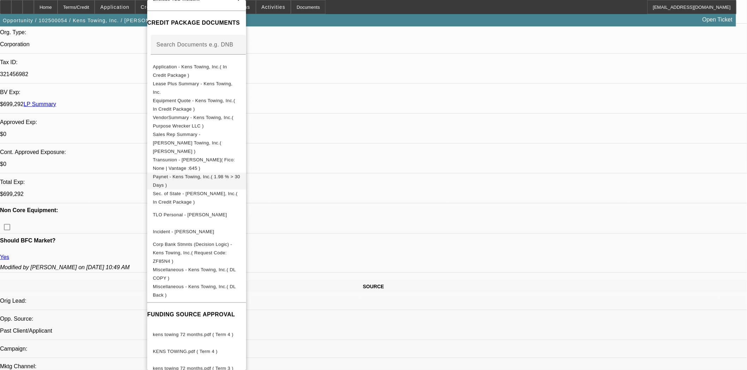
scroll to position [40, 0]
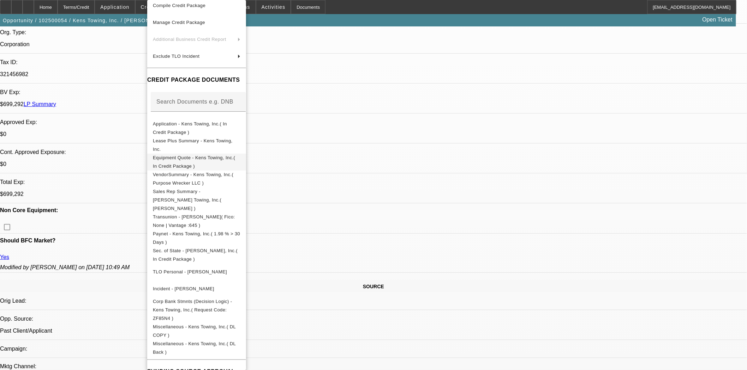
click at [180, 158] on span "Equipment Quote - Kens Towing, Inc.( In Credit Package )" at bounding box center [194, 162] width 82 height 14
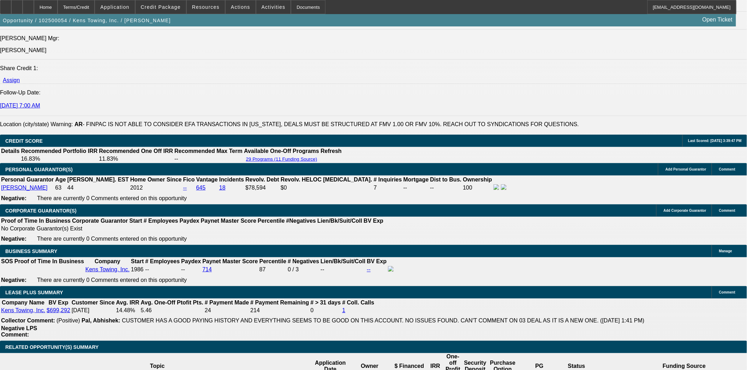
scroll to position [1058, 0]
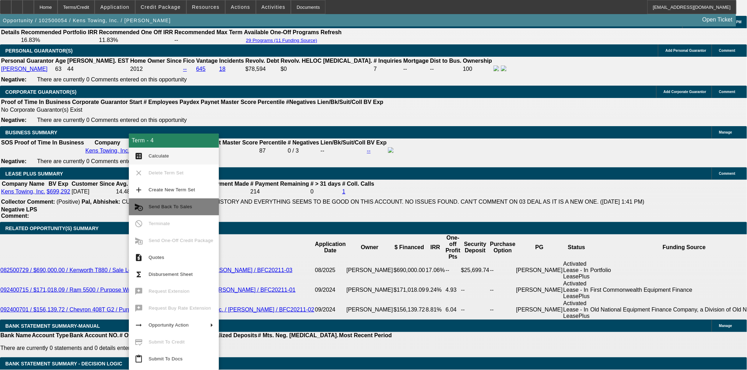
click at [170, 205] on span "Send Back To Sales" at bounding box center [170, 206] width 43 height 5
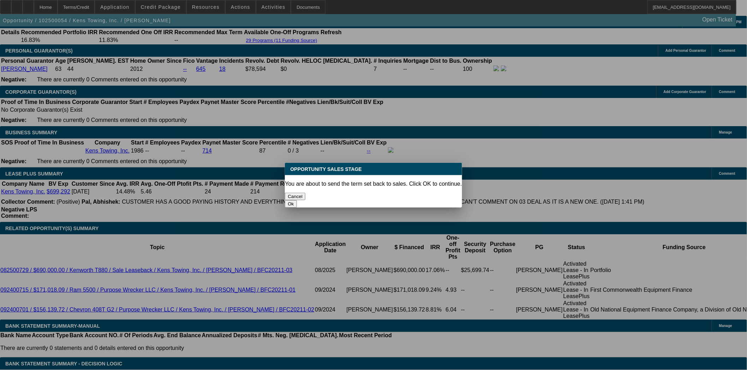
scroll to position [0, 0]
click at [296, 200] on button "Ok" at bounding box center [291, 203] width 12 height 7
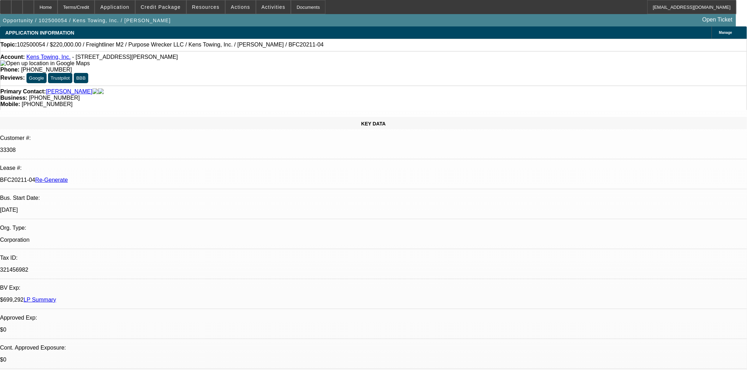
drag, startPoint x: 537, startPoint y: 128, endPoint x: 535, endPoint y: 113, distance: 15.6
type textarea "T"
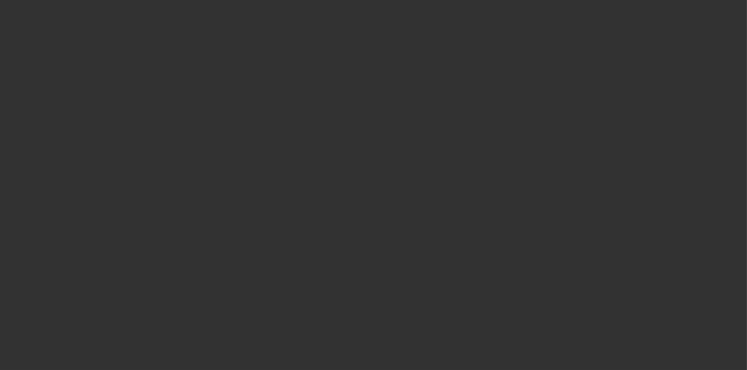
select select "0"
select select "2"
select select "0"
select select "6"
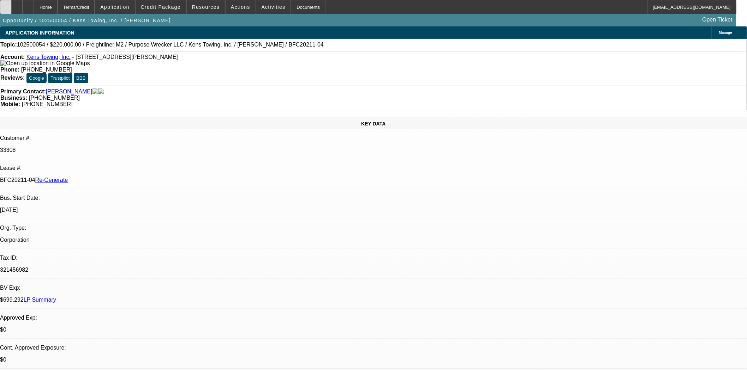
click at [8, 5] on div at bounding box center [5, 7] width 11 height 14
click at [359, 95] on div "Business: (479) 667-5367" at bounding box center [373, 98] width 746 height 6
click at [160, 8] on span "Credit Package" at bounding box center [161, 7] width 40 height 6
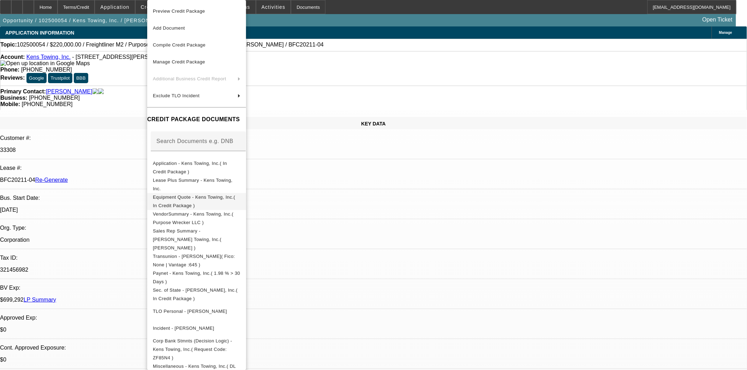
click at [181, 198] on span "Equipment Quote - Kens Towing, Inc.( In Credit Package )" at bounding box center [194, 202] width 82 height 14
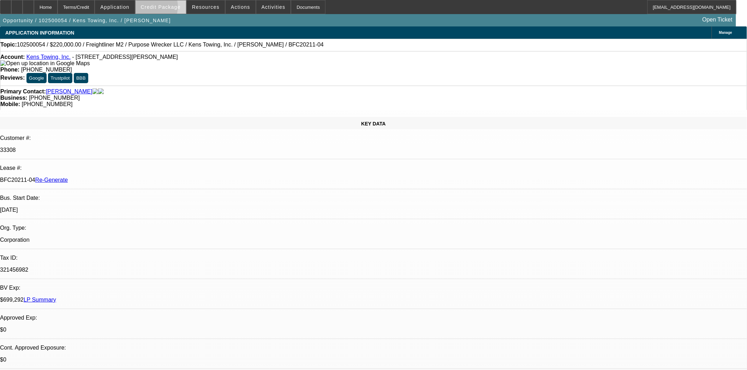
click at [158, 8] on span "Credit Package" at bounding box center [161, 7] width 40 height 6
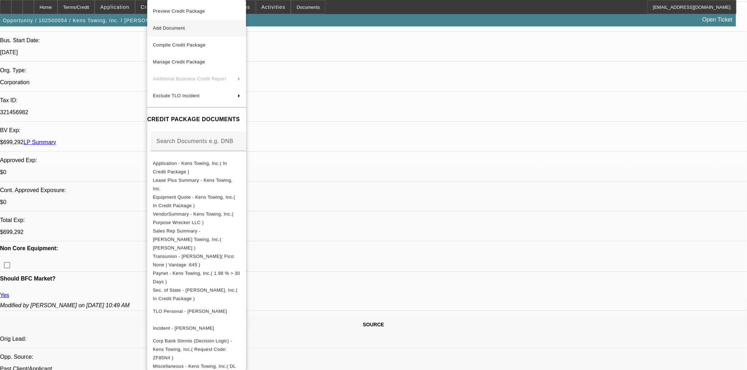
scroll to position [117, 0]
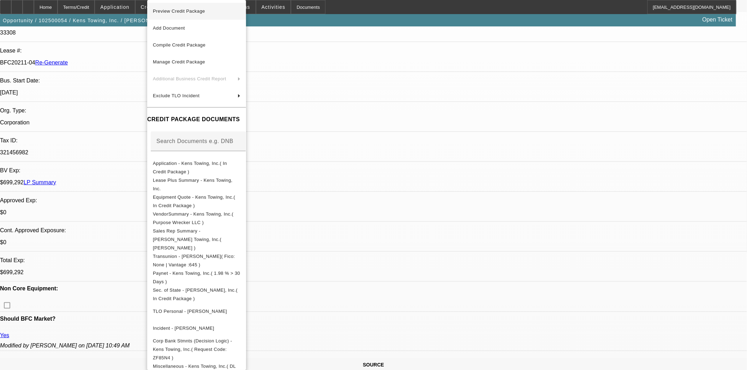
click at [186, 10] on span "Preview Credit Package" at bounding box center [179, 10] width 52 height 5
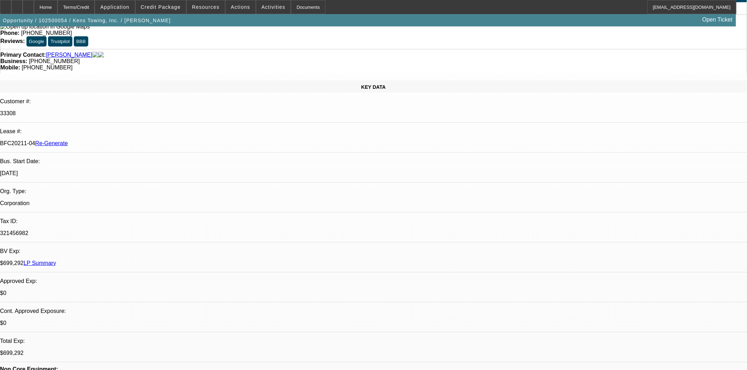
scroll to position [0, 0]
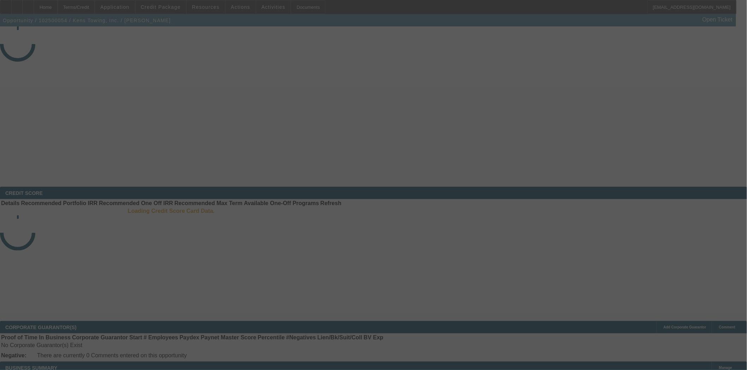
select select "3"
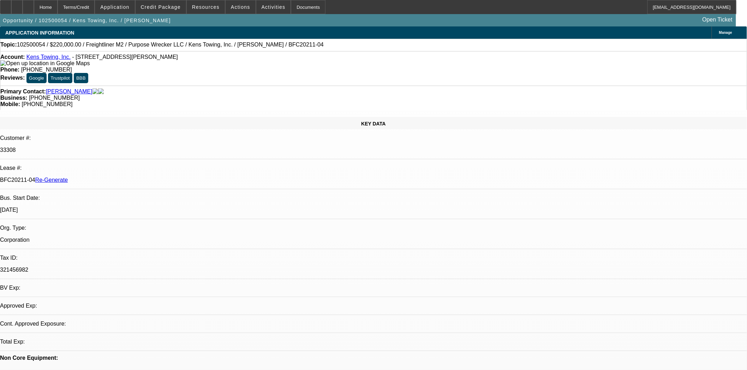
select select "0"
select select "2"
select select "0"
select select "6"
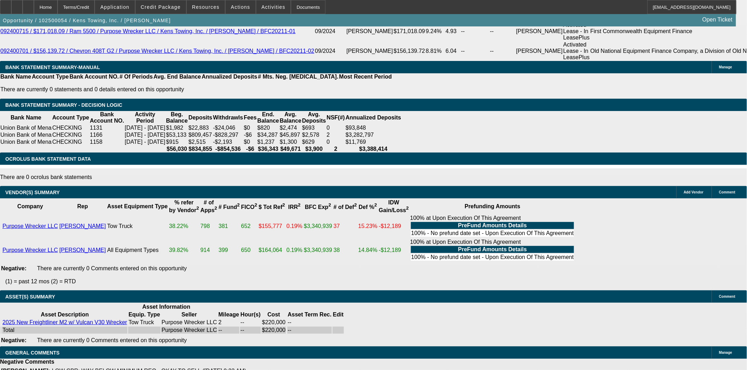
scroll to position [1239, 0]
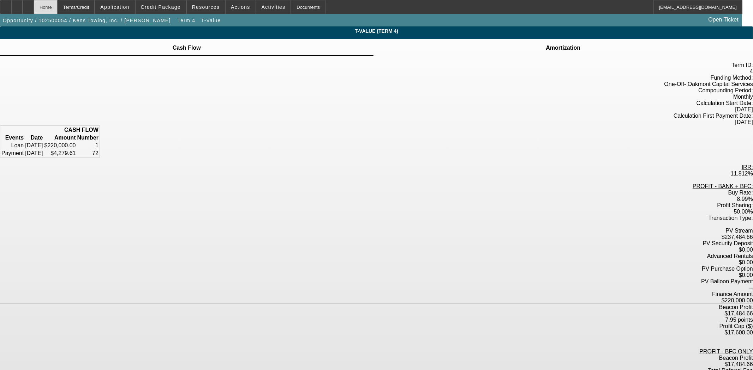
click at [58, 3] on div "Home" at bounding box center [46, 7] width 24 height 14
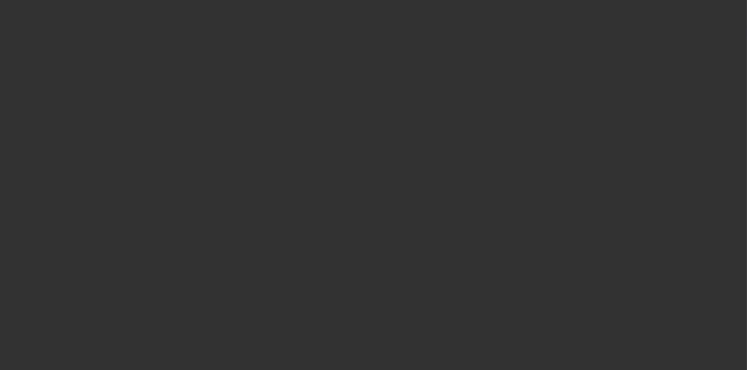
select select "3"
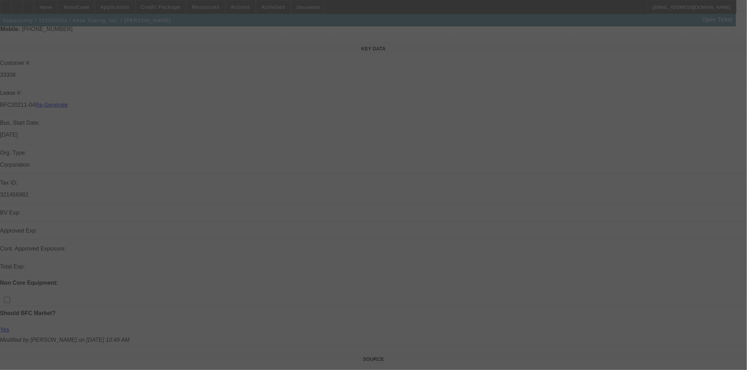
scroll to position [78, 0]
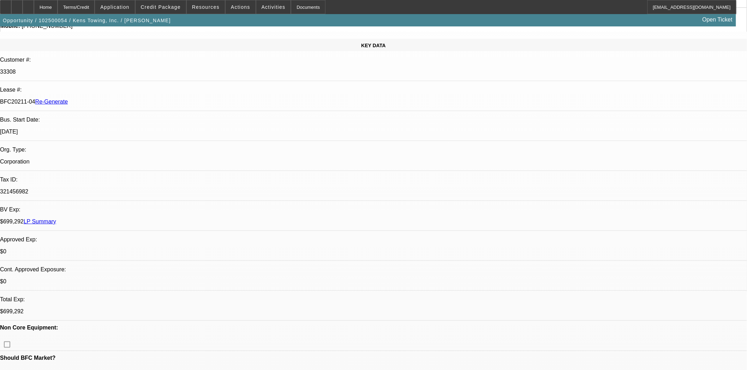
select select "0"
select select "2"
select select "0"
select select "6"
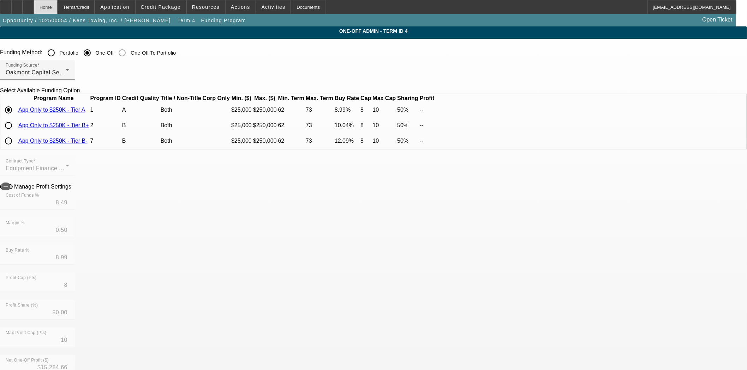
click at [58, 8] on div "Home" at bounding box center [46, 7] width 24 height 14
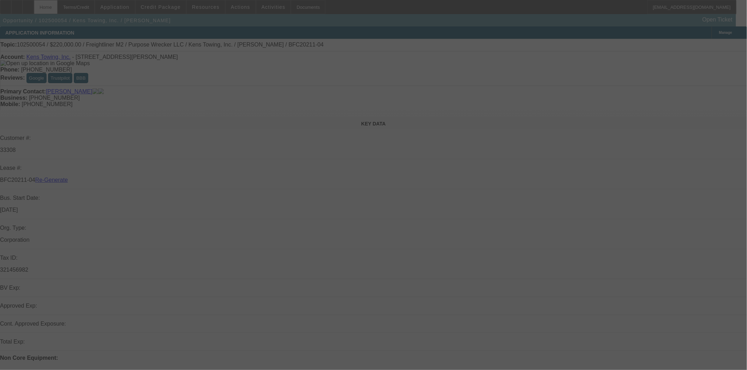
select select "3"
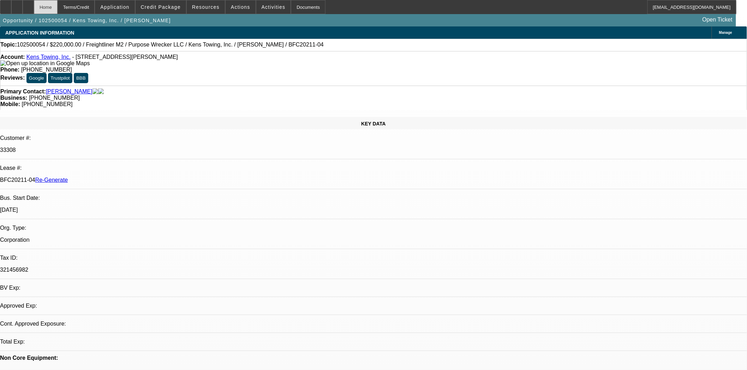
select select "0"
select select "2"
select select "0"
select select "6"
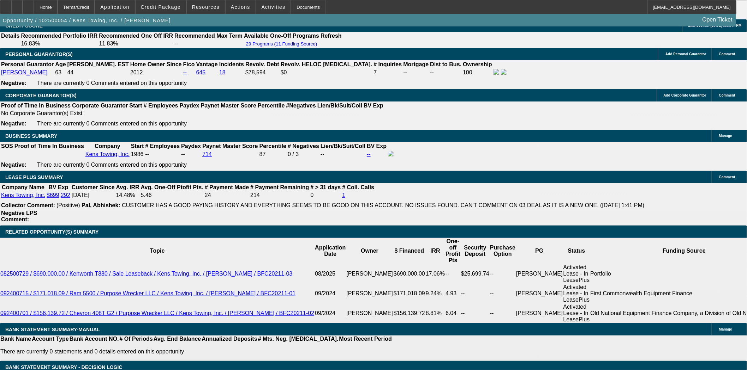
scroll to position [1137, 0]
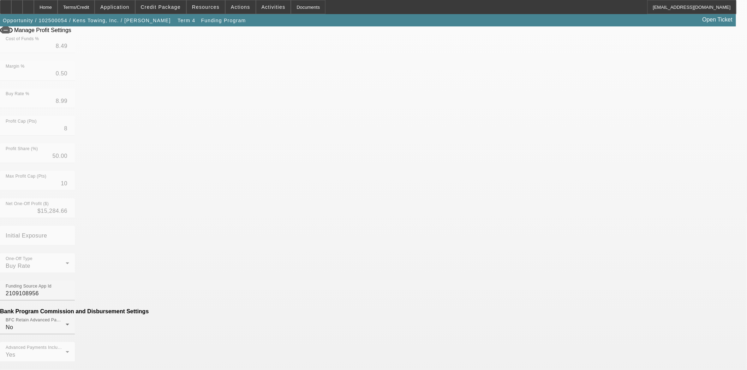
scroll to position [205, 0]
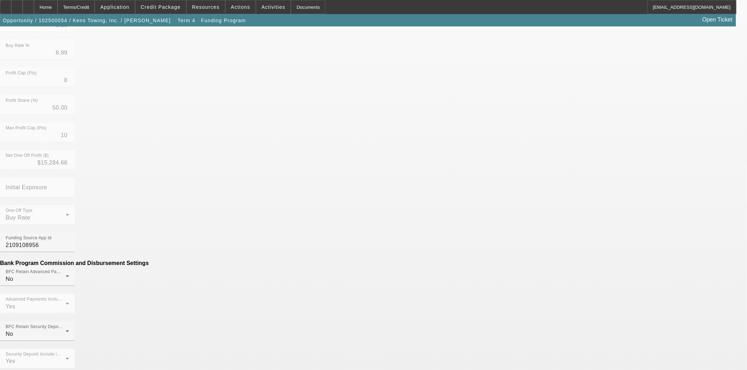
drag, startPoint x: 224, startPoint y: 263, endPoint x: 278, endPoint y: 264, distance: 54.0
type input "($149.00)"
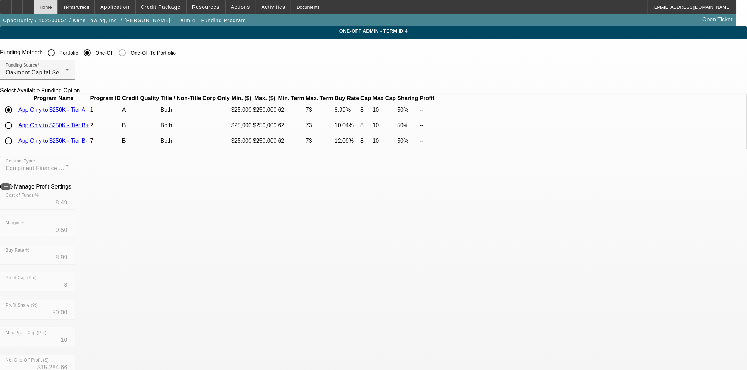
click at [58, 6] on div "Home" at bounding box center [46, 7] width 24 height 14
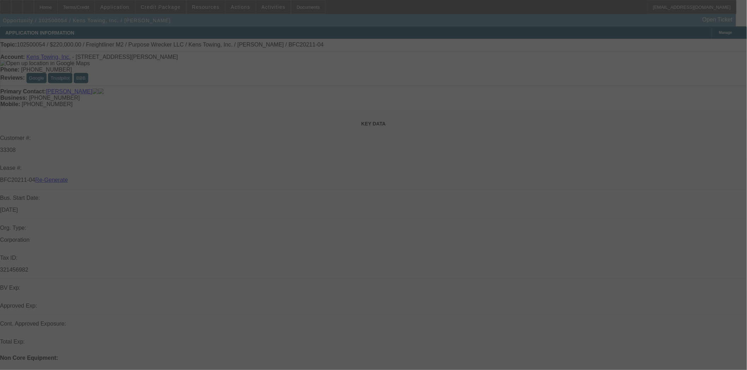
select select "3"
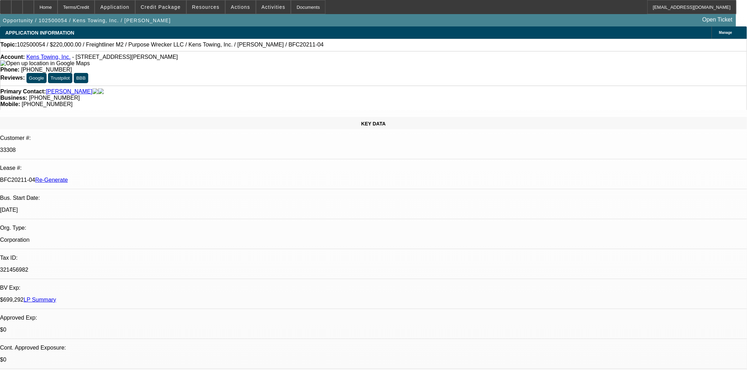
select select "0"
select select "2"
select select "0"
select select "6"
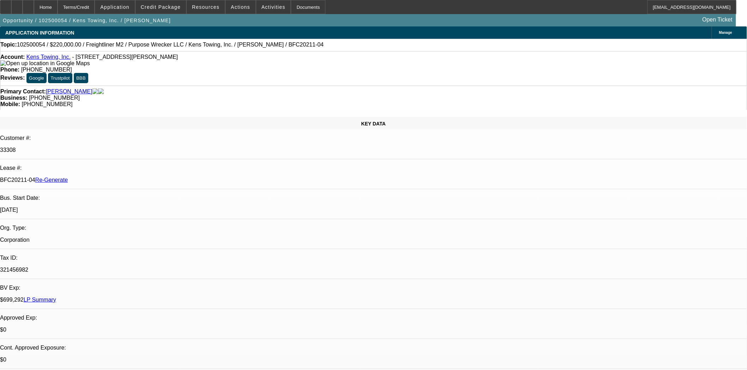
select select "1"
click at [231, 8] on span "Actions" at bounding box center [240, 7] width 19 height 6
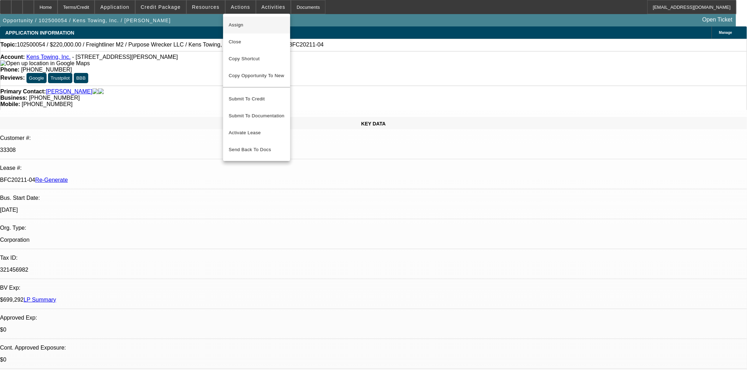
click at [233, 22] on span "Assign" at bounding box center [257, 25] width 56 height 8
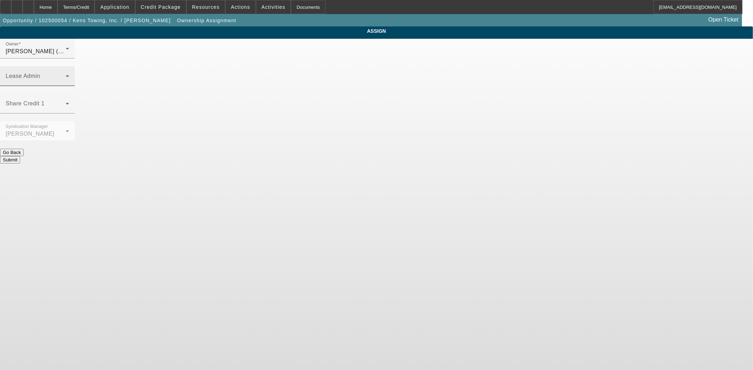
click at [69, 66] on div "Lease Admin" at bounding box center [38, 76] width 64 height 20
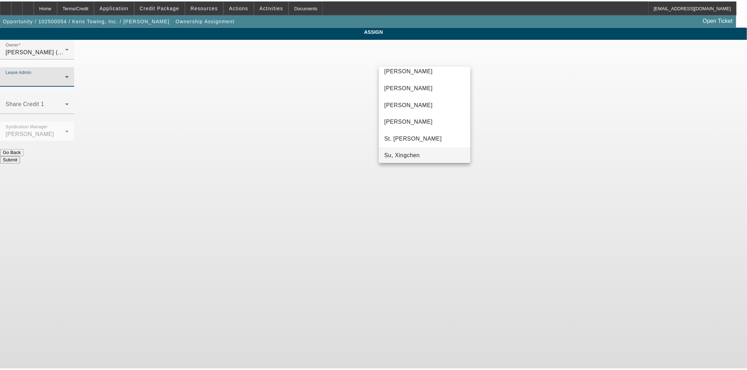
scroll to position [44, 0]
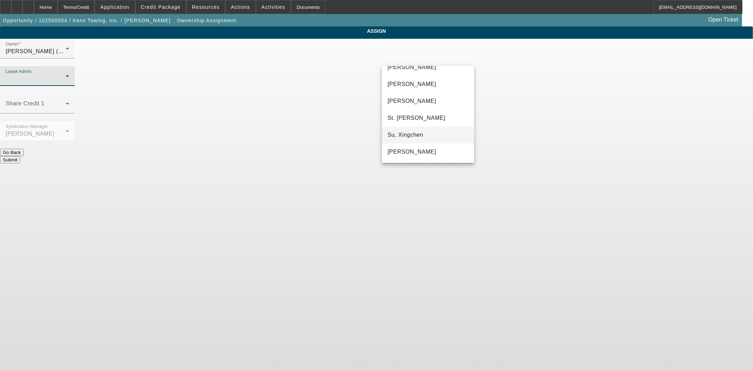
click at [410, 148] on span "[PERSON_NAME]" at bounding box center [411, 152] width 49 height 8
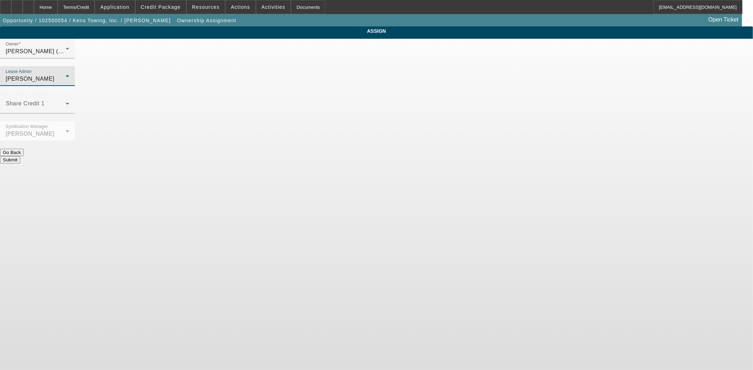
click at [20, 156] on button "Submit" at bounding box center [10, 159] width 20 height 7
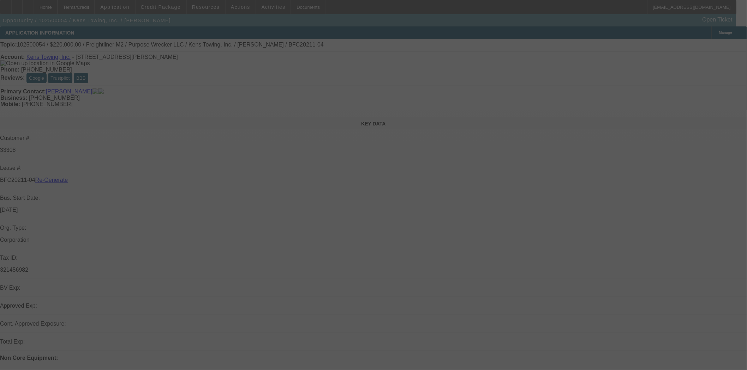
select select "3"
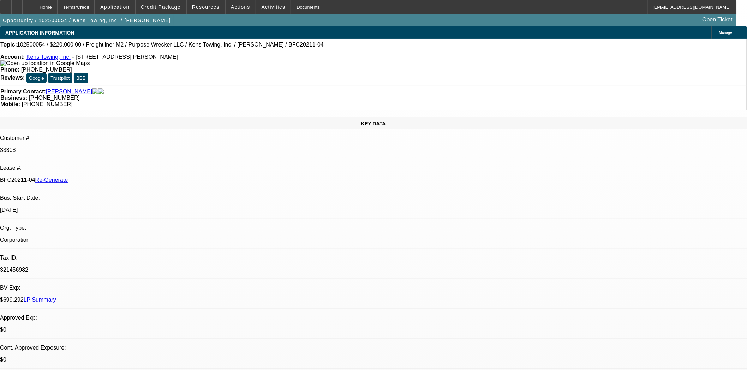
select select "0"
select select "2"
select select "0"
select select "6"
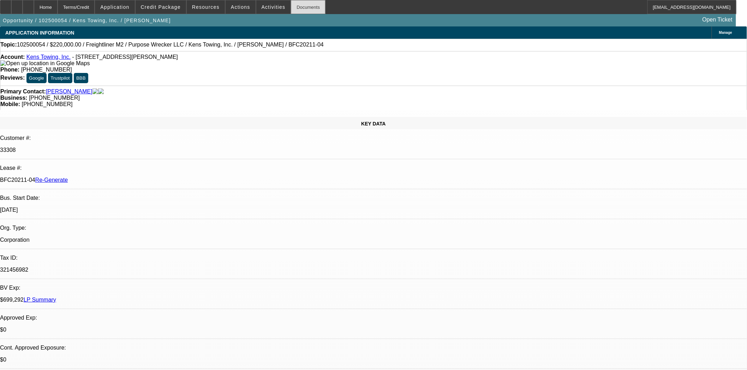
click at [297, 10] on div "Documents" at bounding box center [308, 7] width 35 height 14
click at [260, 12] on span at bounding box center [273, 7] width 35 height 17
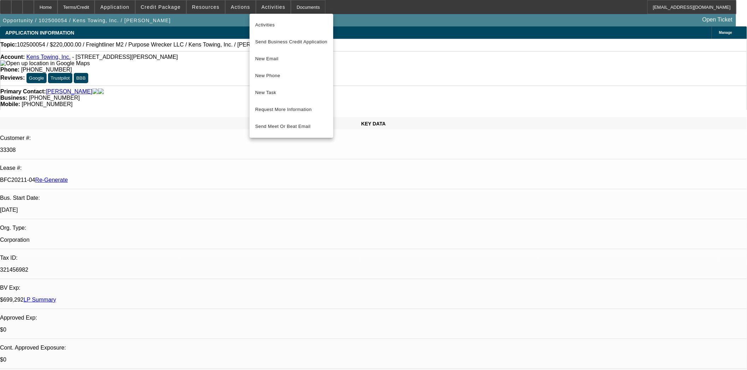
click at [270, 91] on span "New Task" at bounding box center [291, 93] width 72 height 8
